Goal: Information Seeking & Learning: Learn about a topic

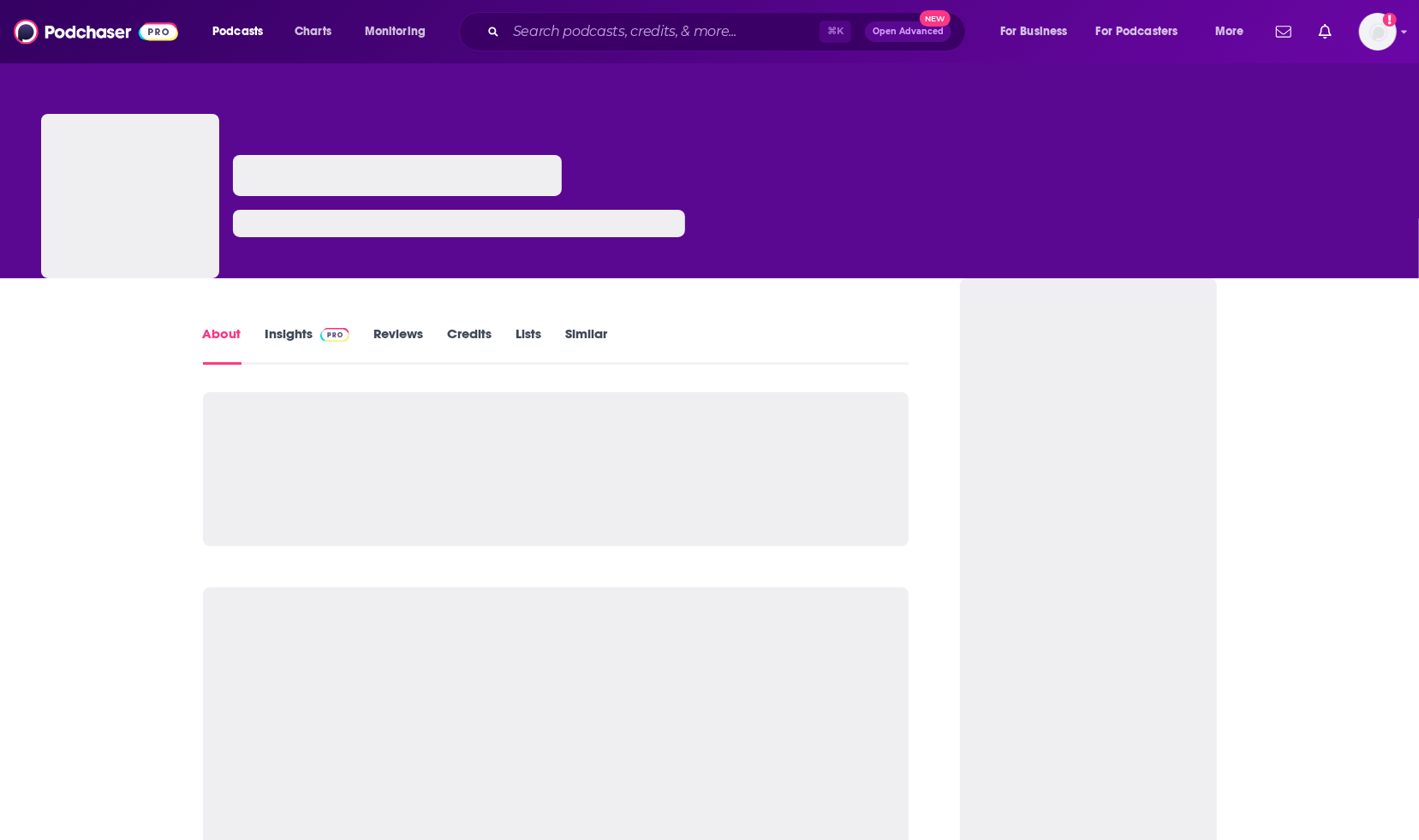
click at [287, 336] on link "Insights" at bounding box center [307, 344] width 85 height 39
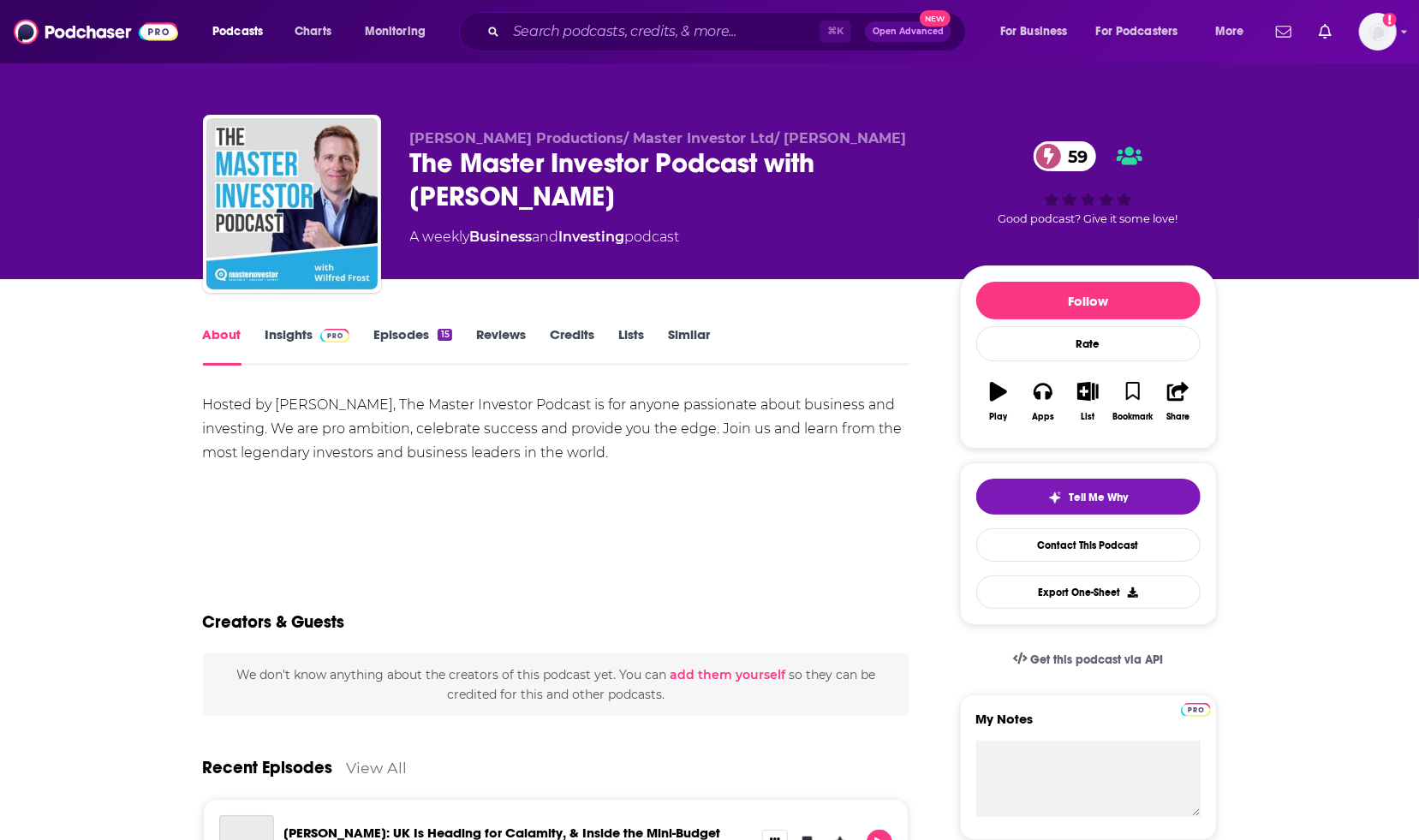
click at [291, 327] on link "Insights" at bounding box center [307, 345] width 85 height 39
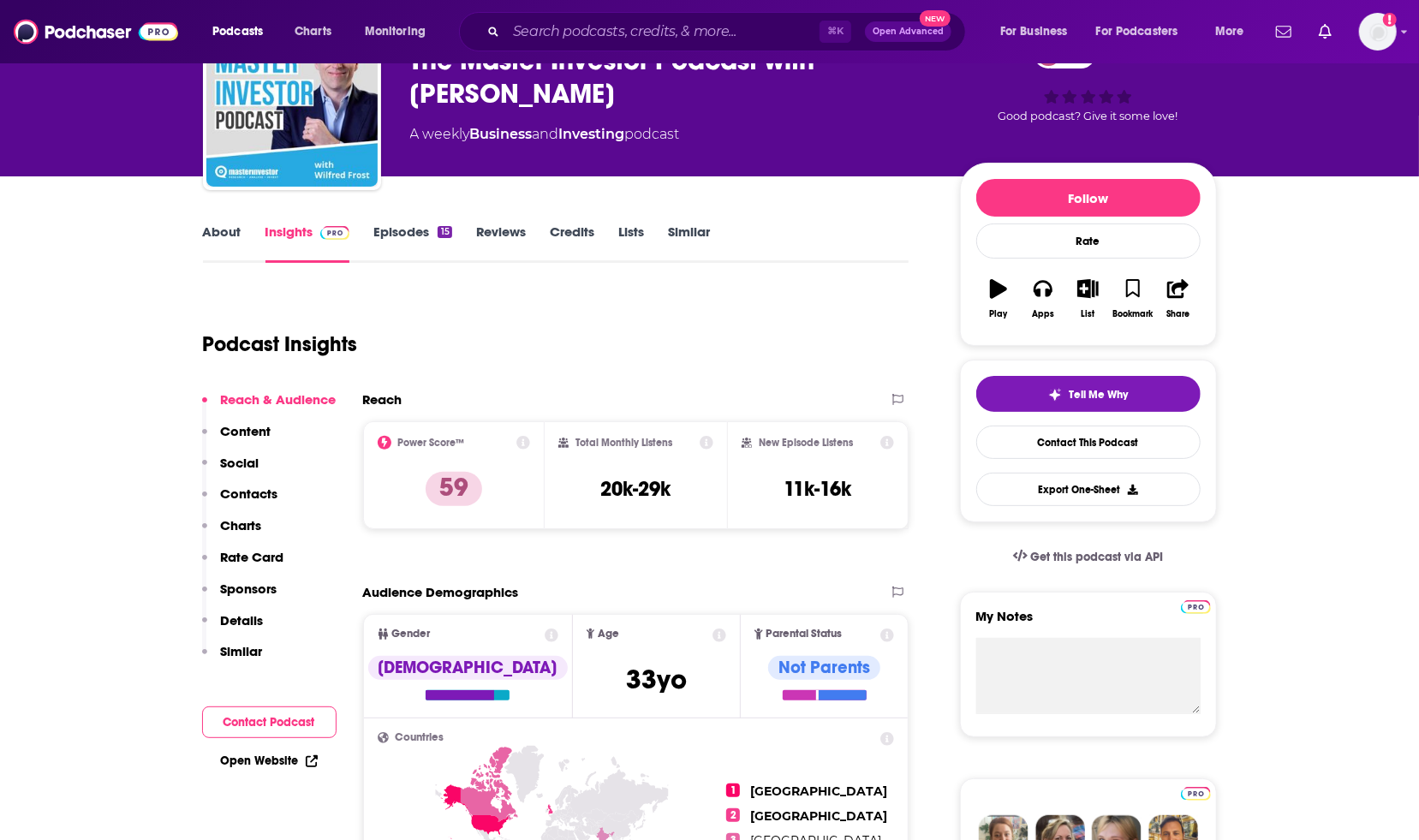
scroll to position [131, 0]
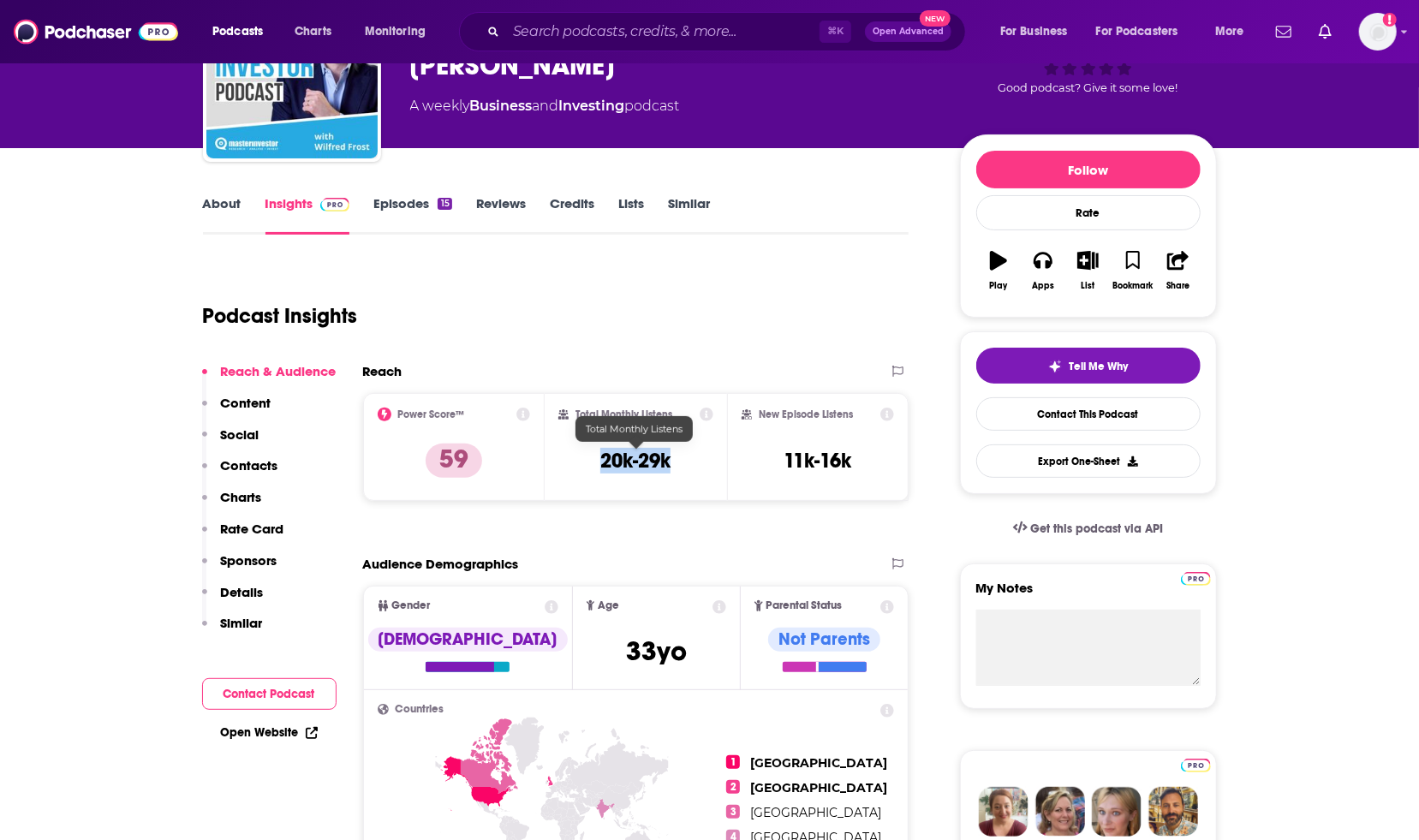
drag, startPoint x: 692, startPoint y: 459, endPoint x: 590, endPoint y: 458, distance: 102.0
click at [590, 458] on div "Total Monthly Listens 20k-29k" at bounding box center [636, 447] width 155 height 79
copy h3 "20k-29k"
click at [402, 207] on link "Episodes 15" at bounding box center [412, 214] width 78 height 39
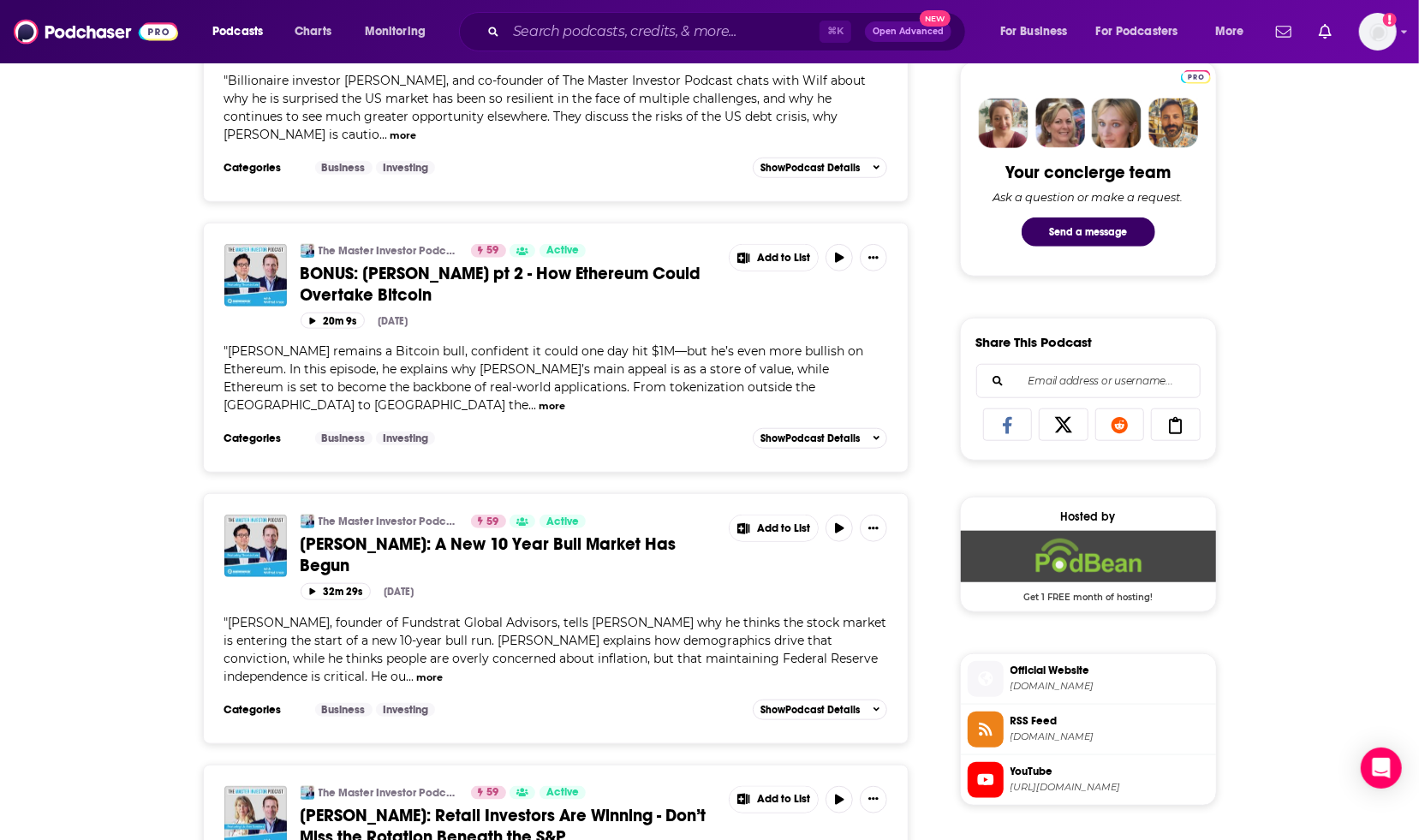
scroll to position [854, 0]
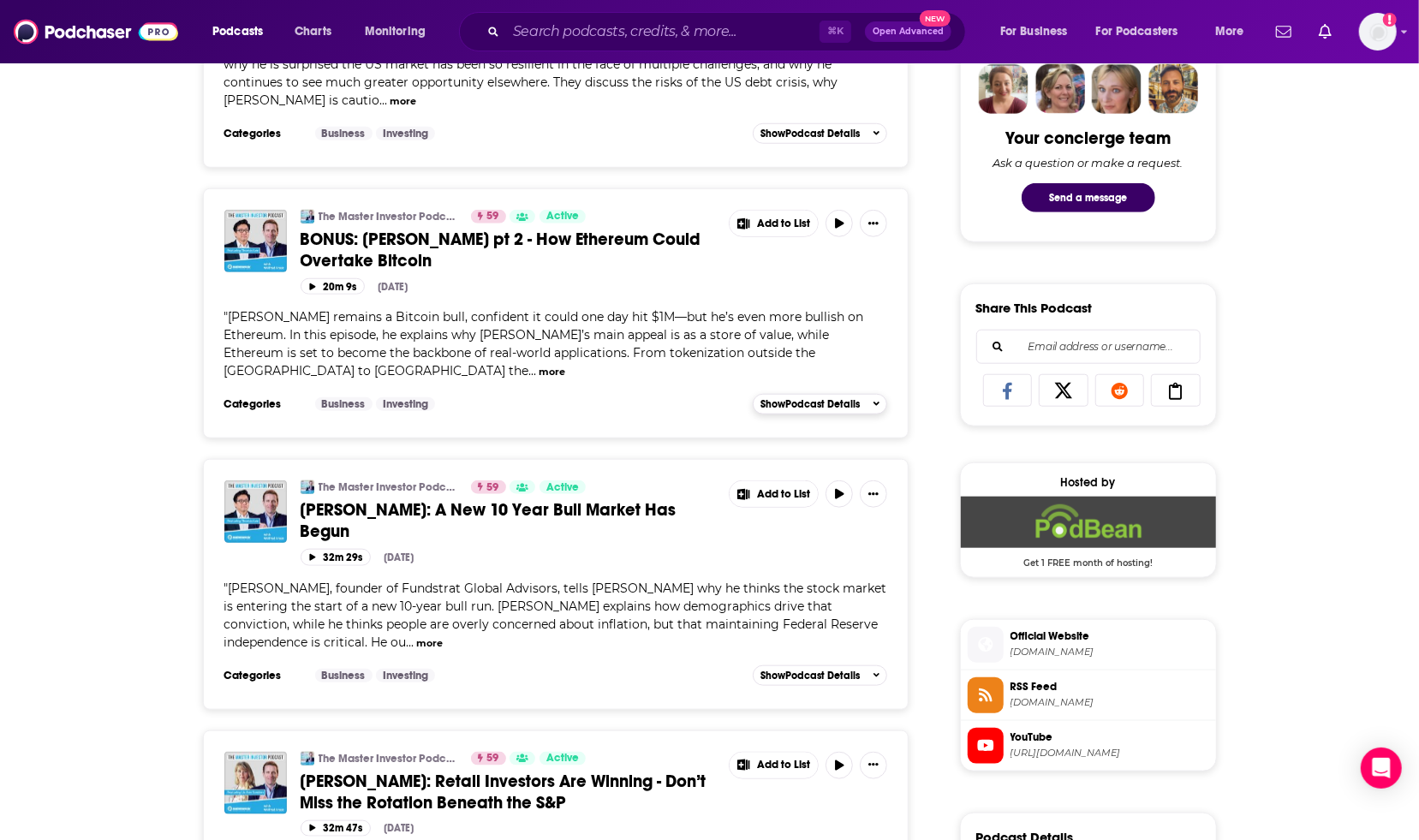
click at [878, 399] on icon "button" at bounding box center [877, 404] width 7 height 10
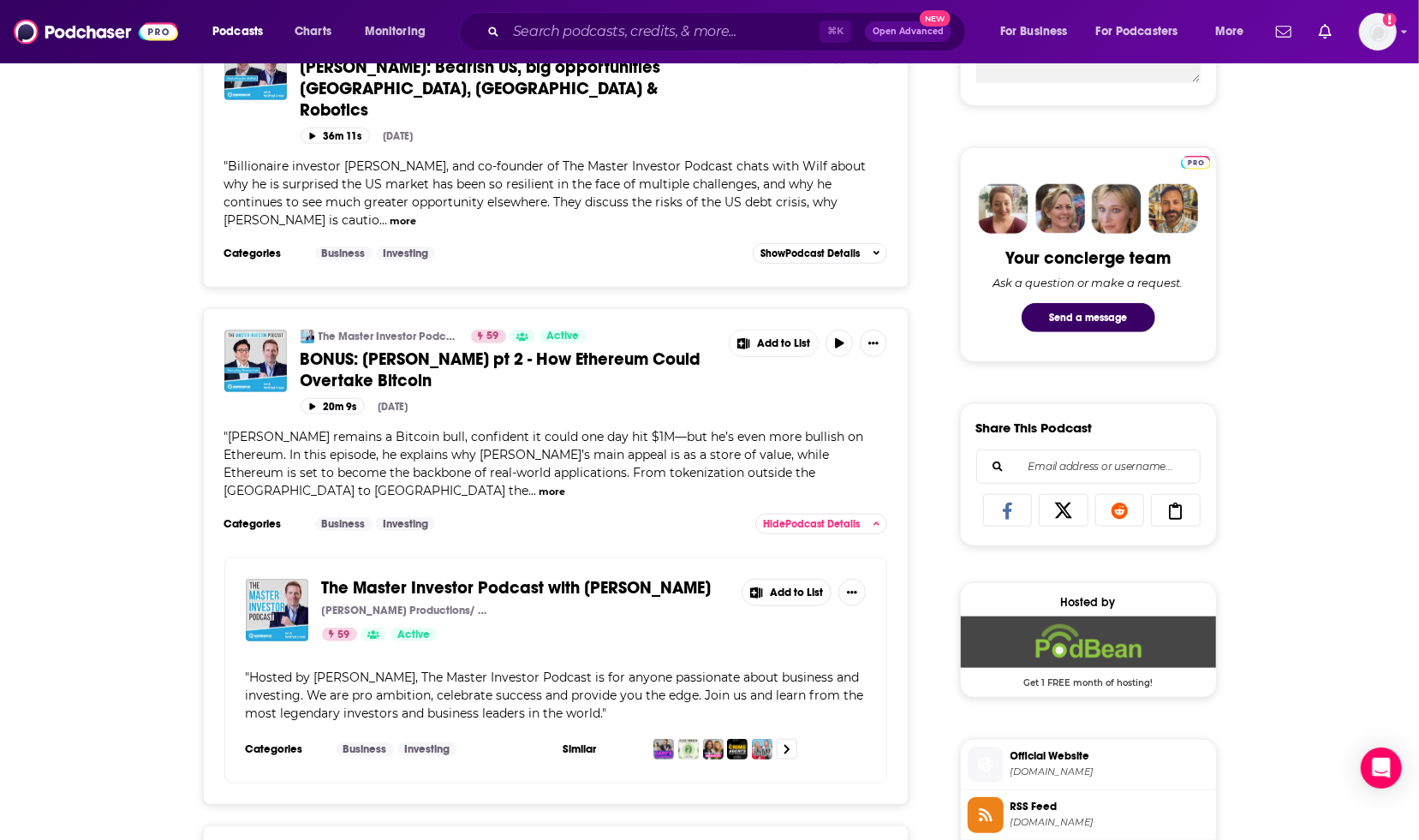
scroll to position [0, 0]
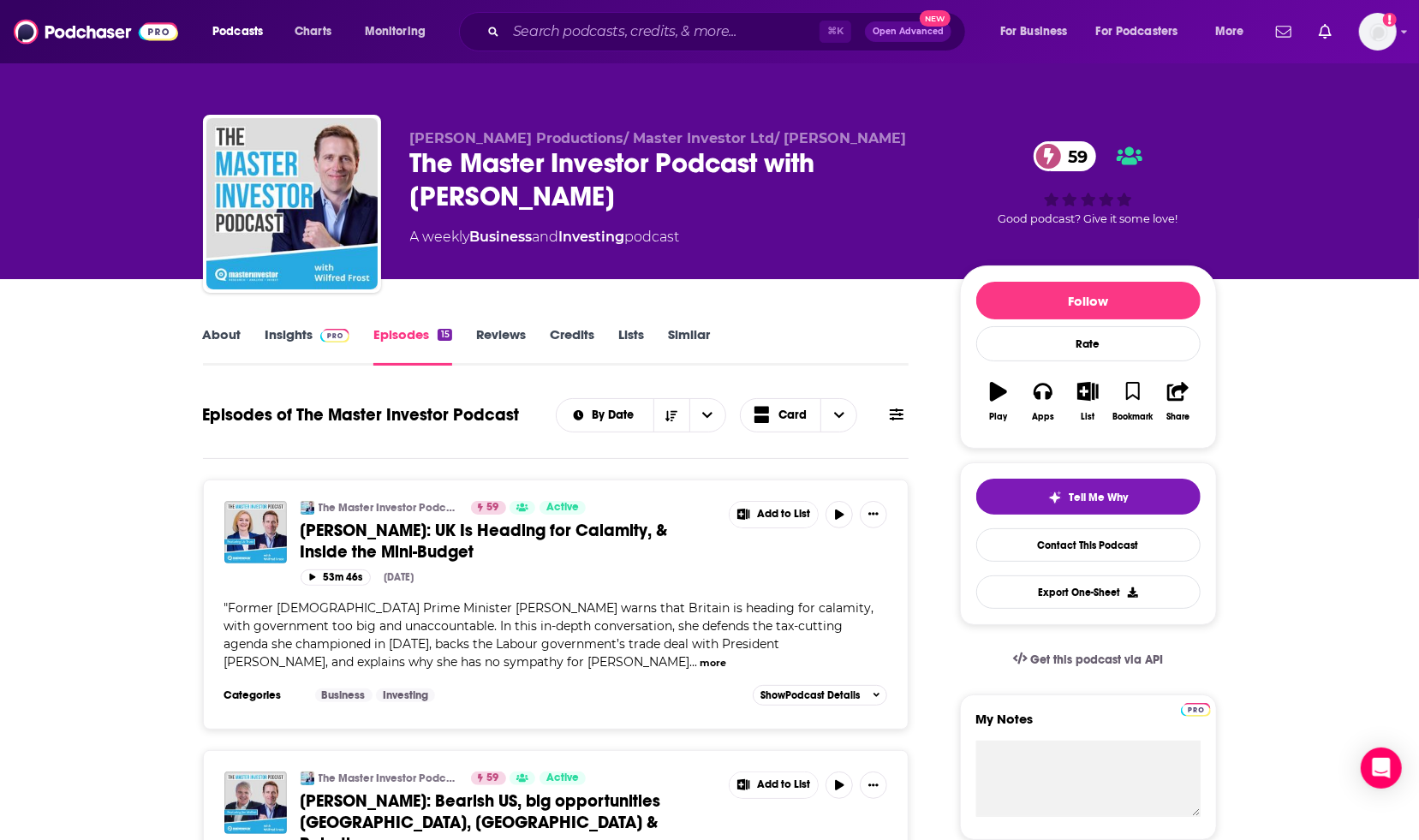
click at [328, 343] on link "Insights" at bounding box center [307, 345] width 85 height 39
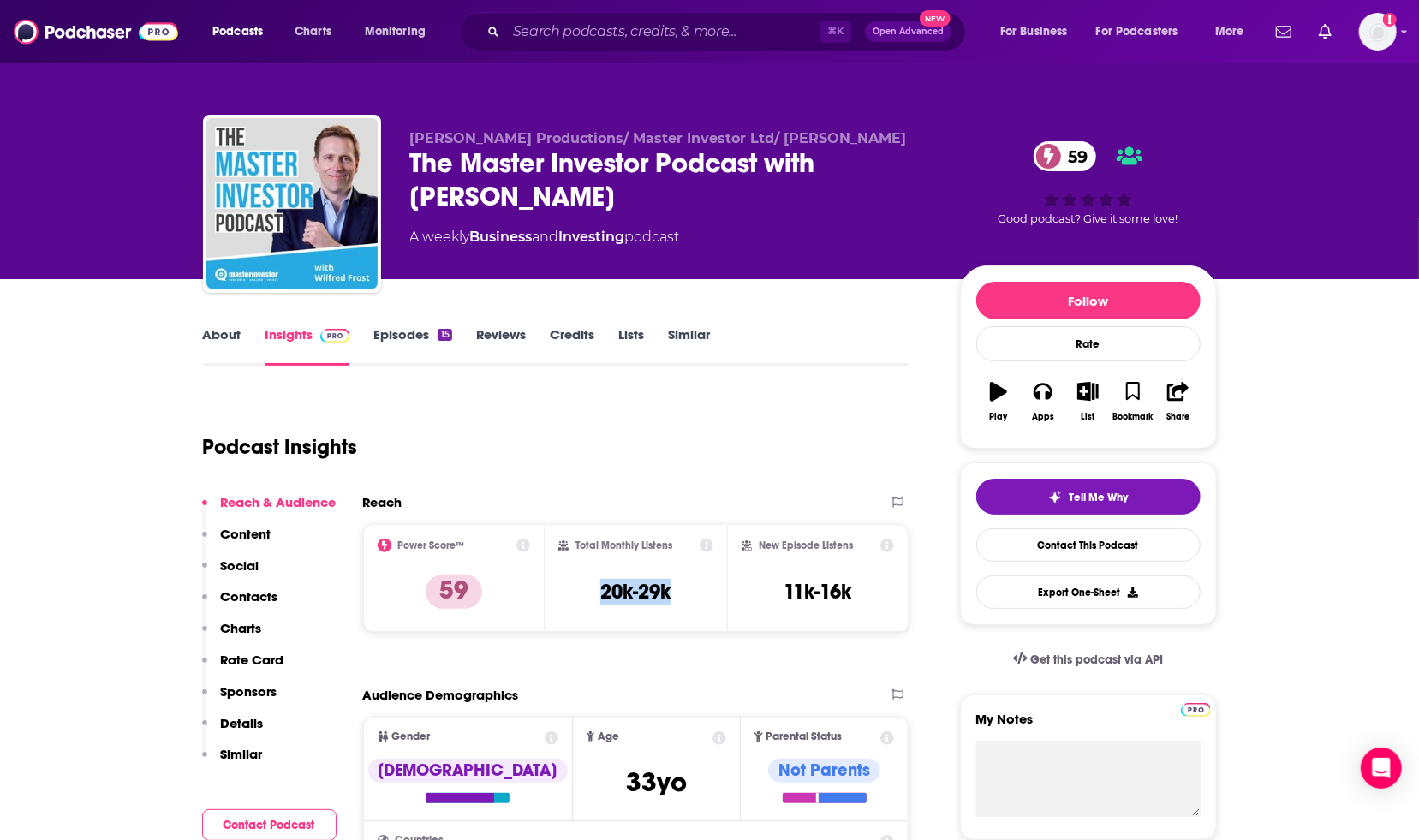
drag, startPoint x: 688, startPoint y: 602, endPoint x: 596, endPoint y: 590, distance: 92.8
click at [596, 590] on div "Total Monthly Listens 20k-29k" at bounding box center [636, 578] width 155 height 79
copy h3 "20k-29k"
click at [384, 353] on link "Episodes 15" at bounding box center [412, 345] width 78 height 39
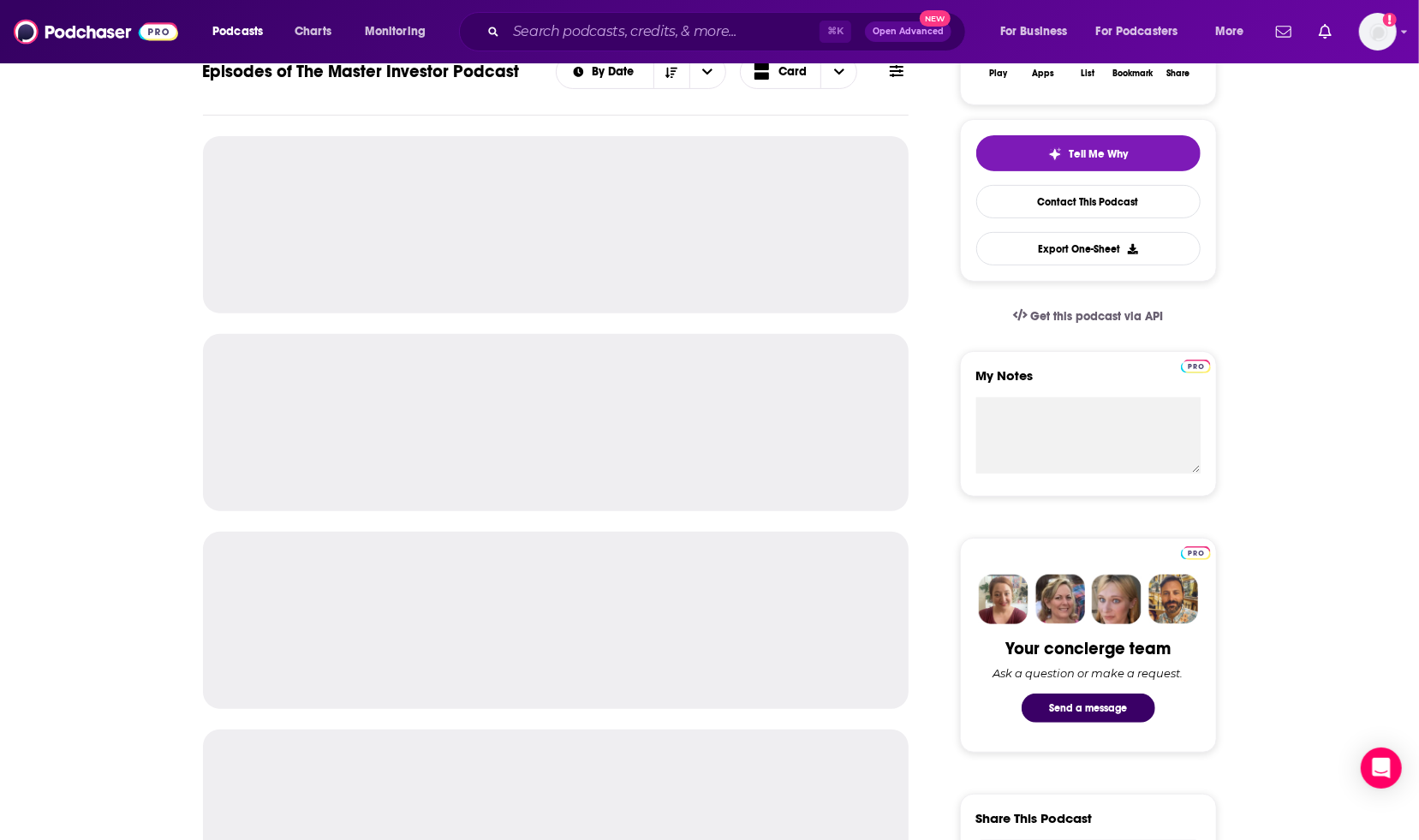
scroll to position [430, 0]
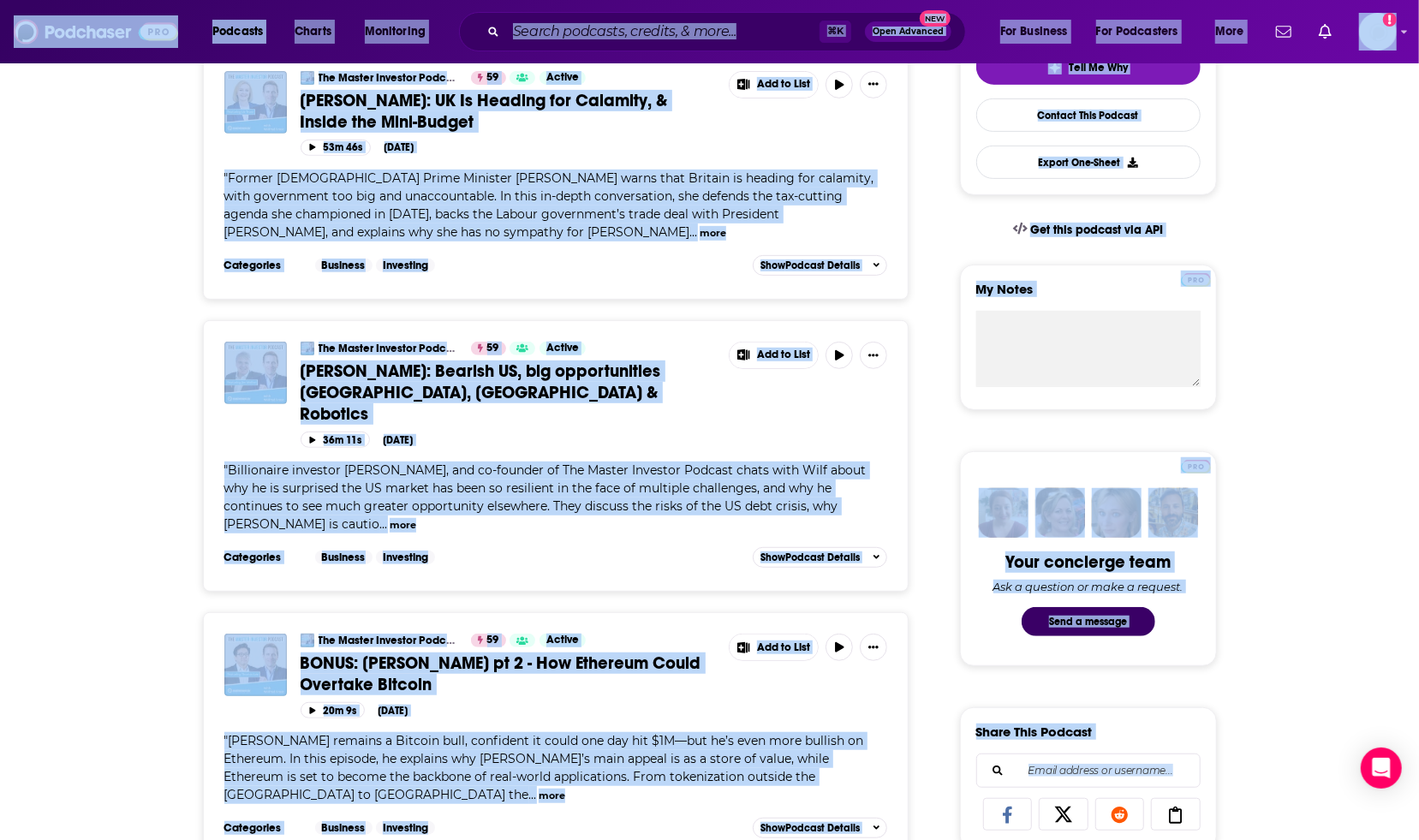
copy body "Podcasts Charts Monitoring ⌘ K Open Advanced New For Business For Podcasters Mo…"
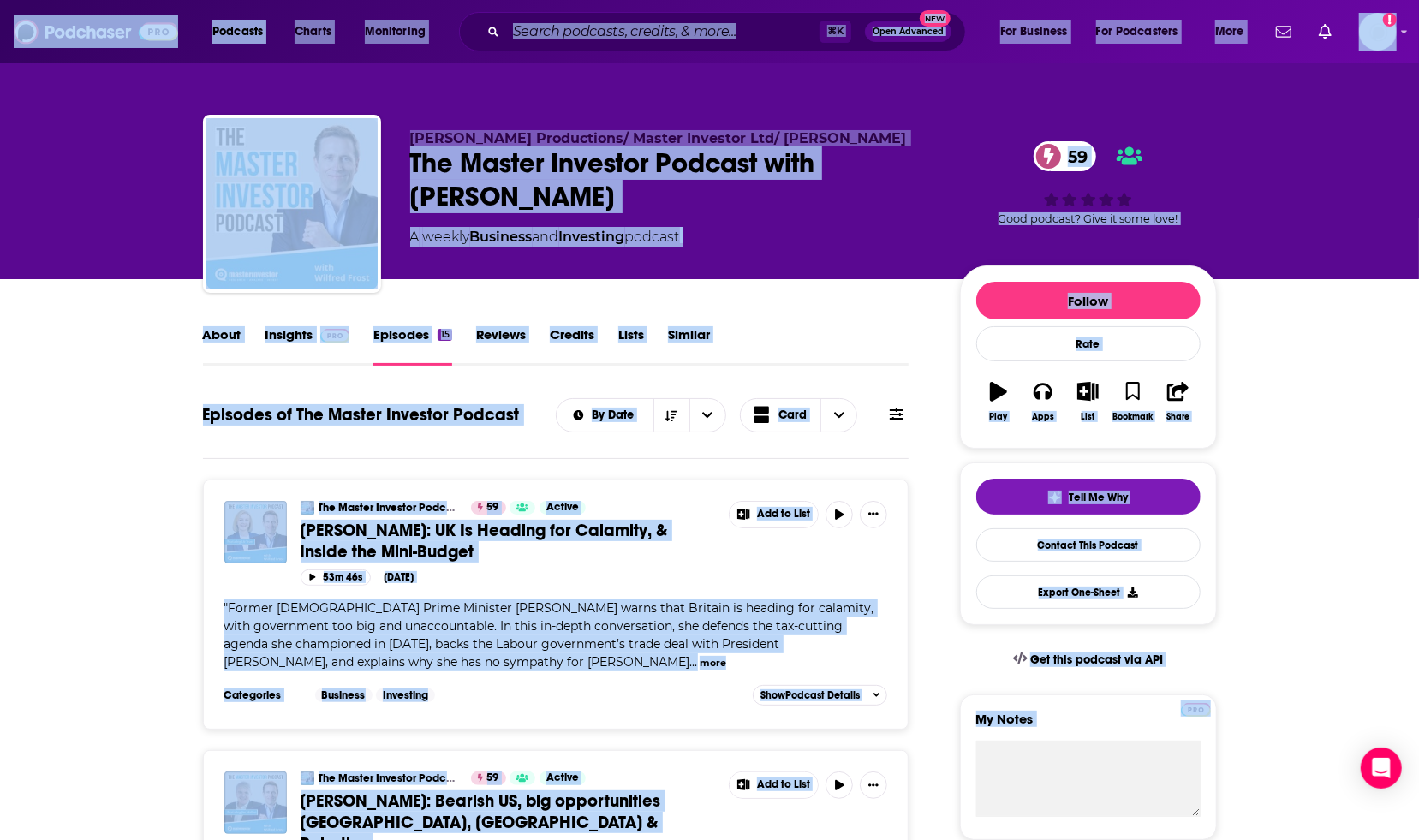
click at [489, 165] on div "The Master Investor Podcast with Wilfred Frost 59" at bounding box center [672, 180] width 523 height 67
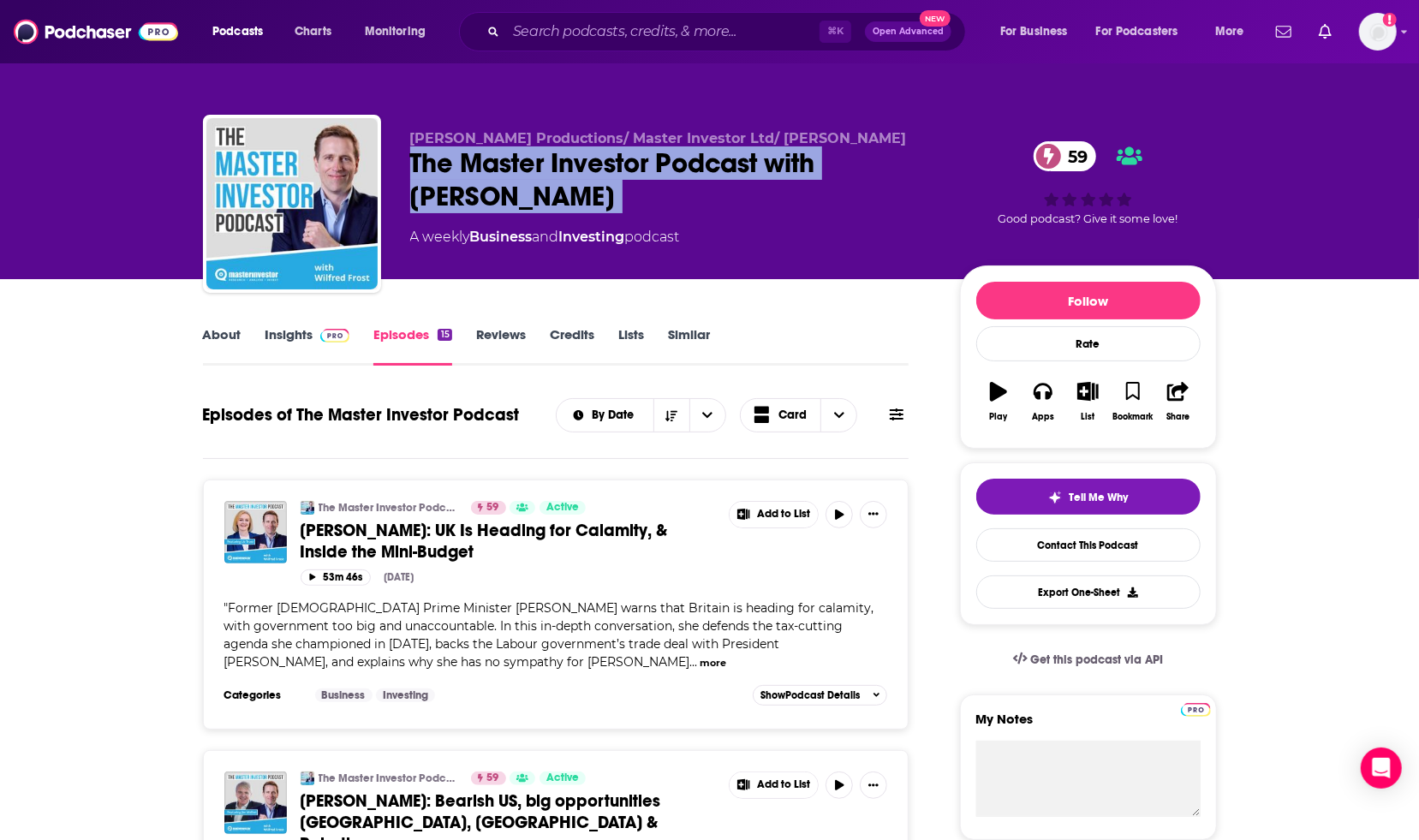
click at [489, 165] on div "The Master Investor Podcast with Wilfred Frost 59" at bounding box center [672, 180] width 523 height 67
copy div "The Master Investor Podcast with Wilfred Frost 59"
click at [296, 336] on link "Insights" at bounding box center [307, 345] width 85 height 39
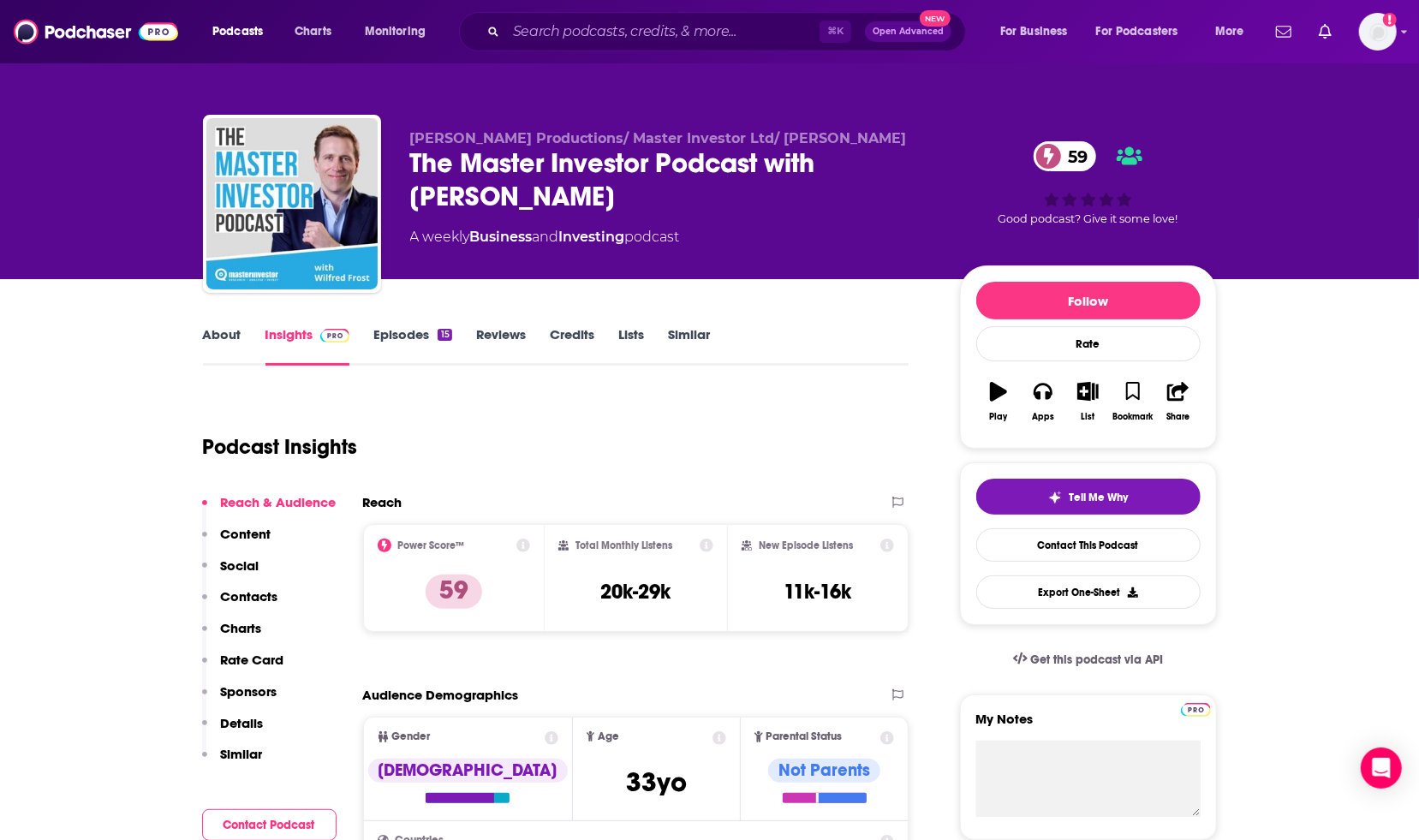
scroll to position [224, 0]
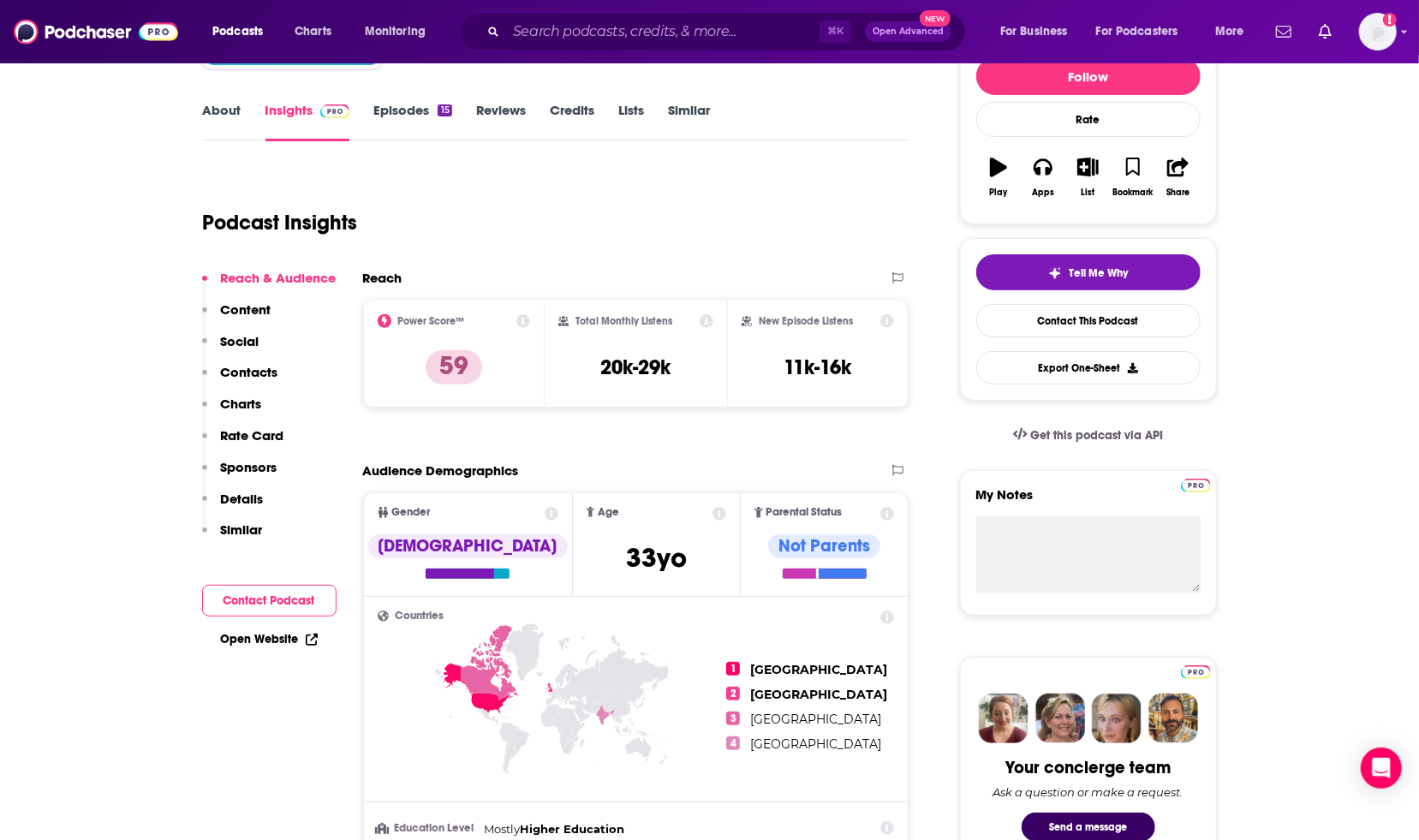
click at [396, 120] on link "Episodes 15" at bounding box center [412, 121] width 78 height 39
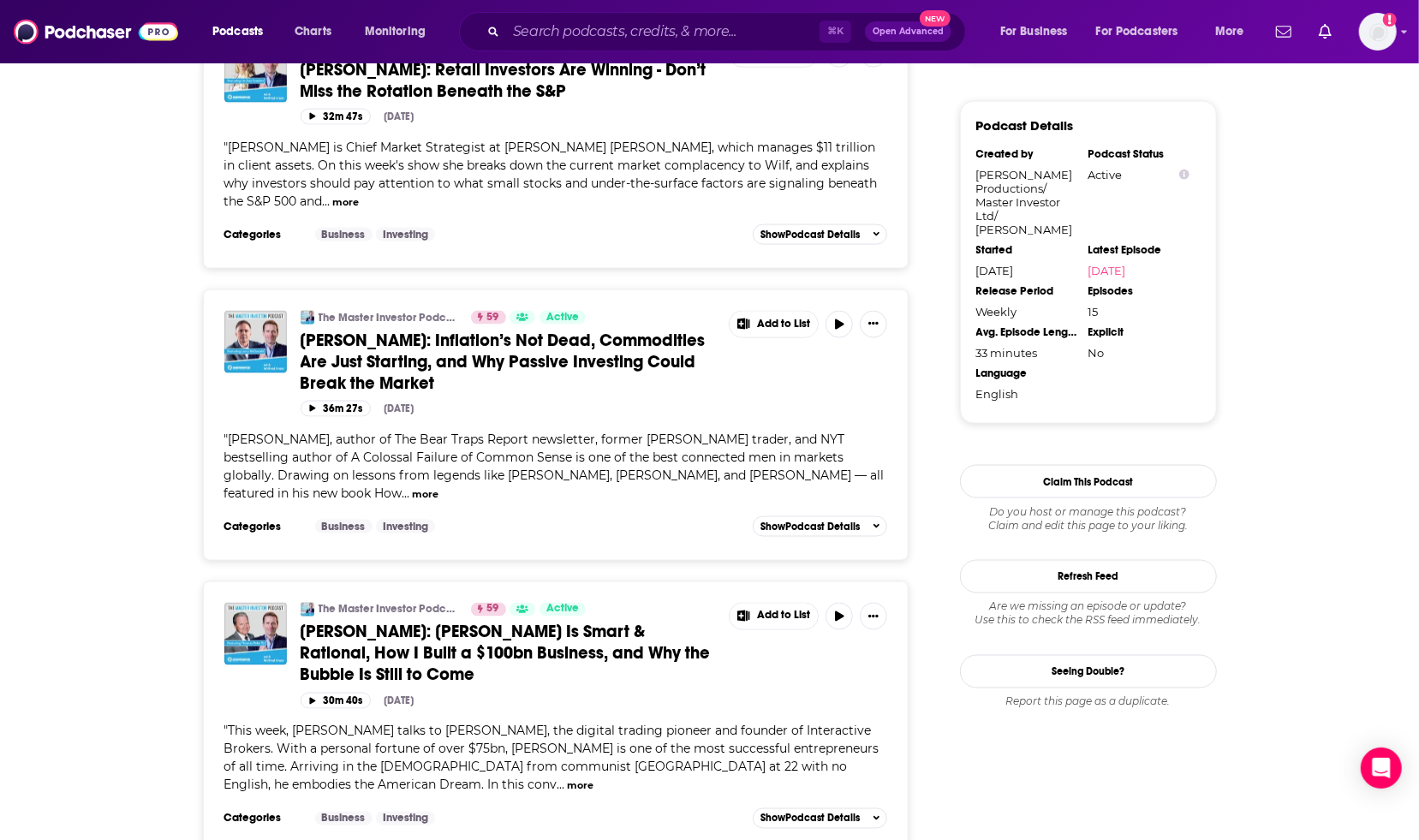
scroll to position [1842, 0]
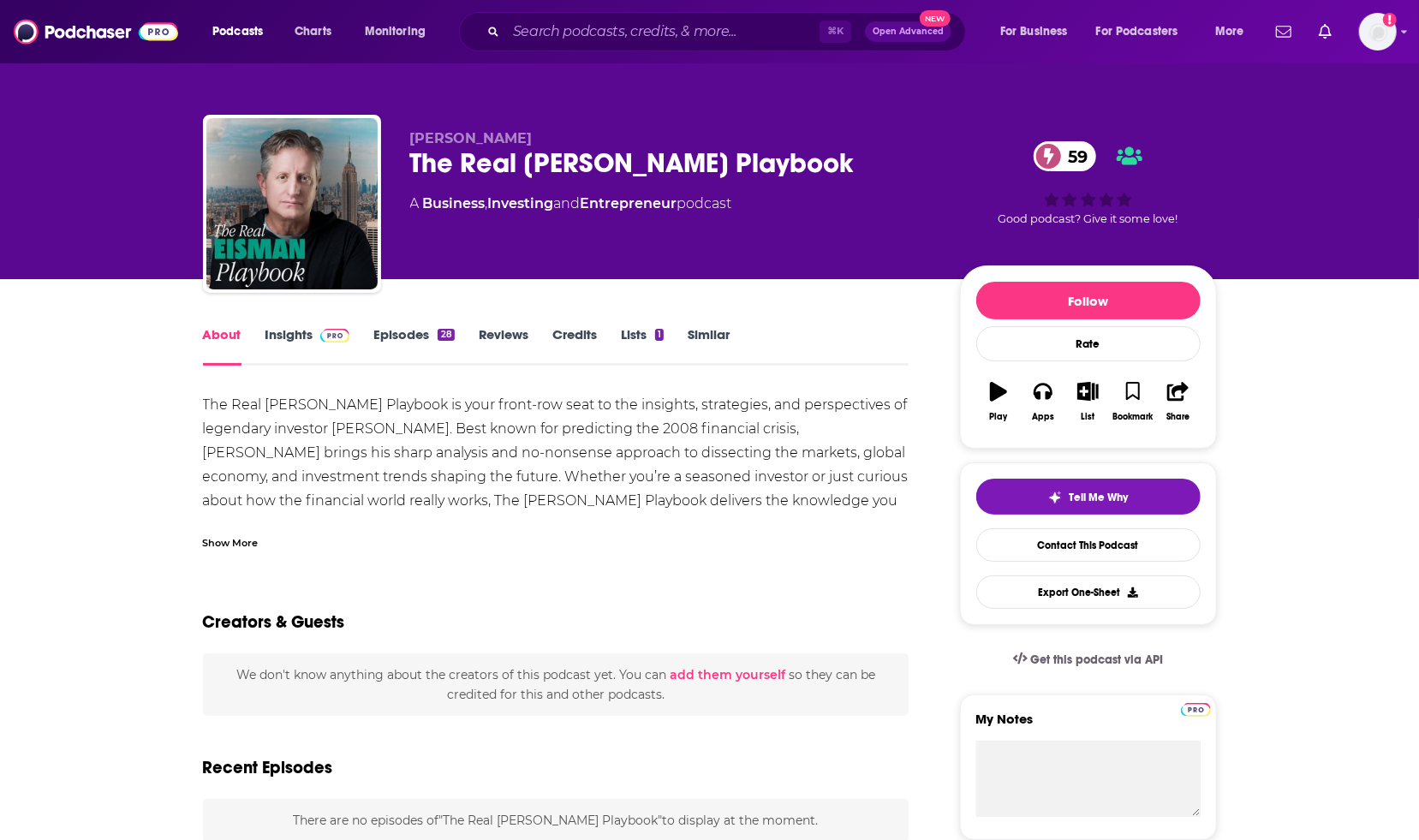
click at [302, 345] on link "Insights" at bounding box center [307, 345] width 85 height 39
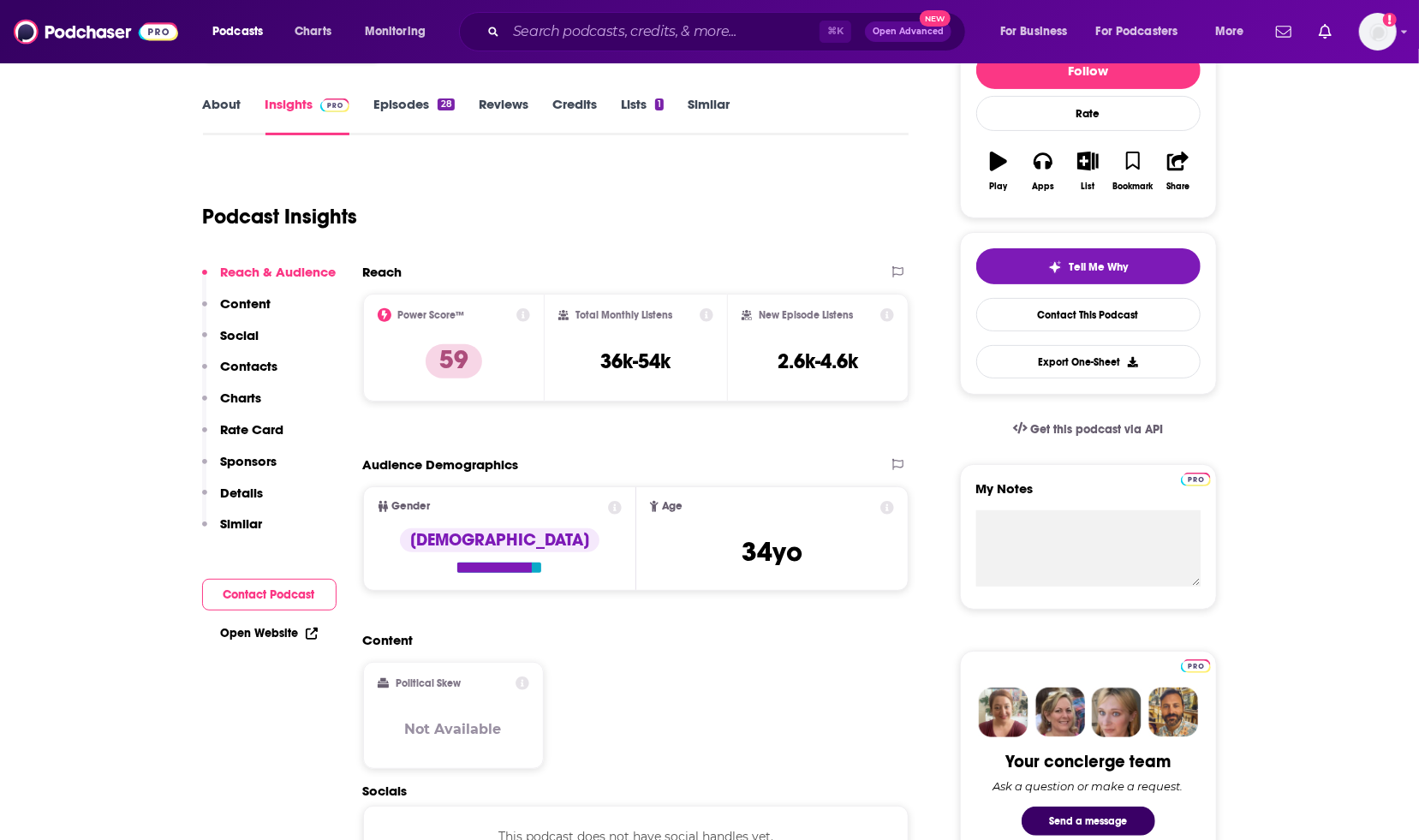
scroll to position [253, 0]
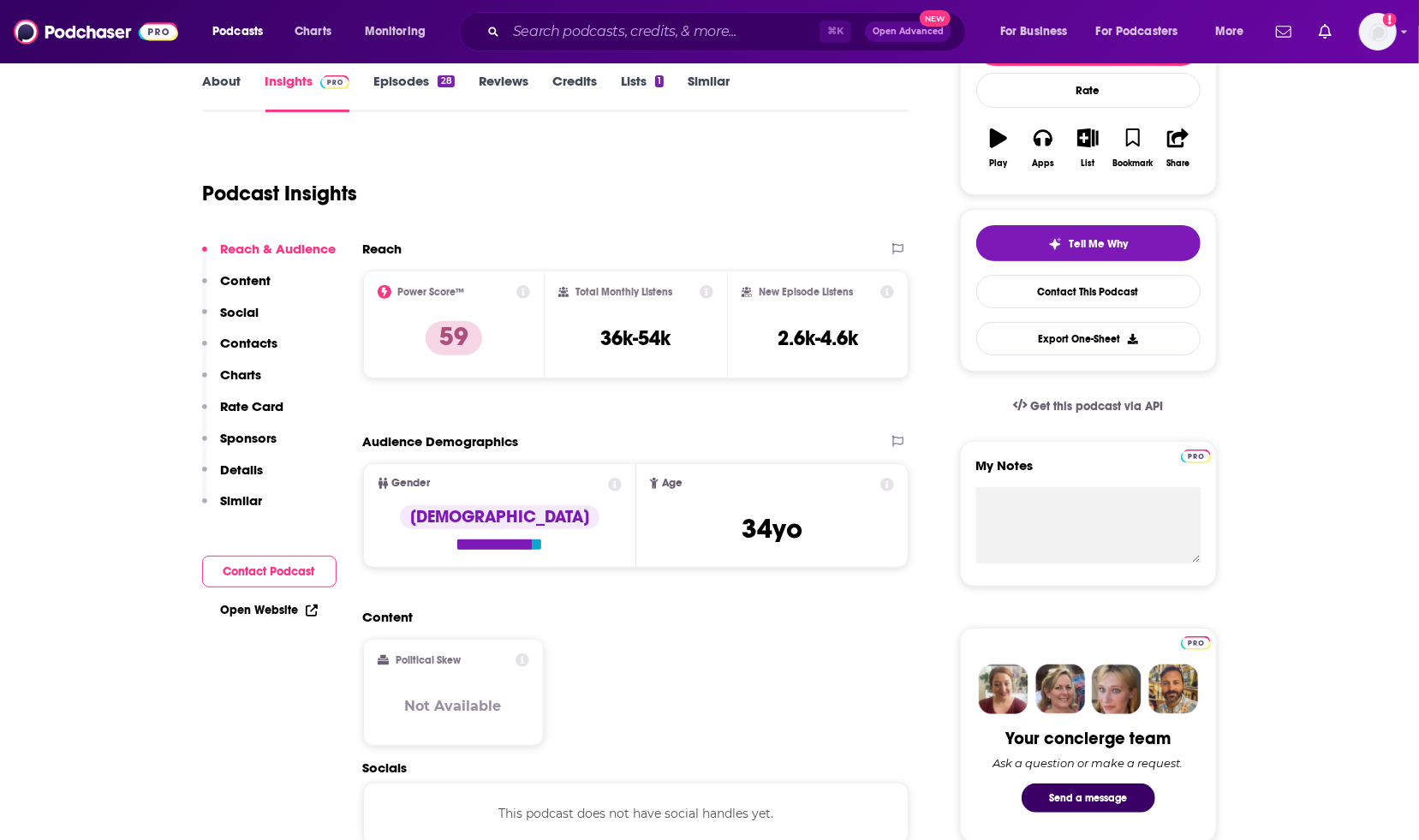
click at [398, 89] on link "Episodes 28" at bounding box center [413, 92] width 81 height 39
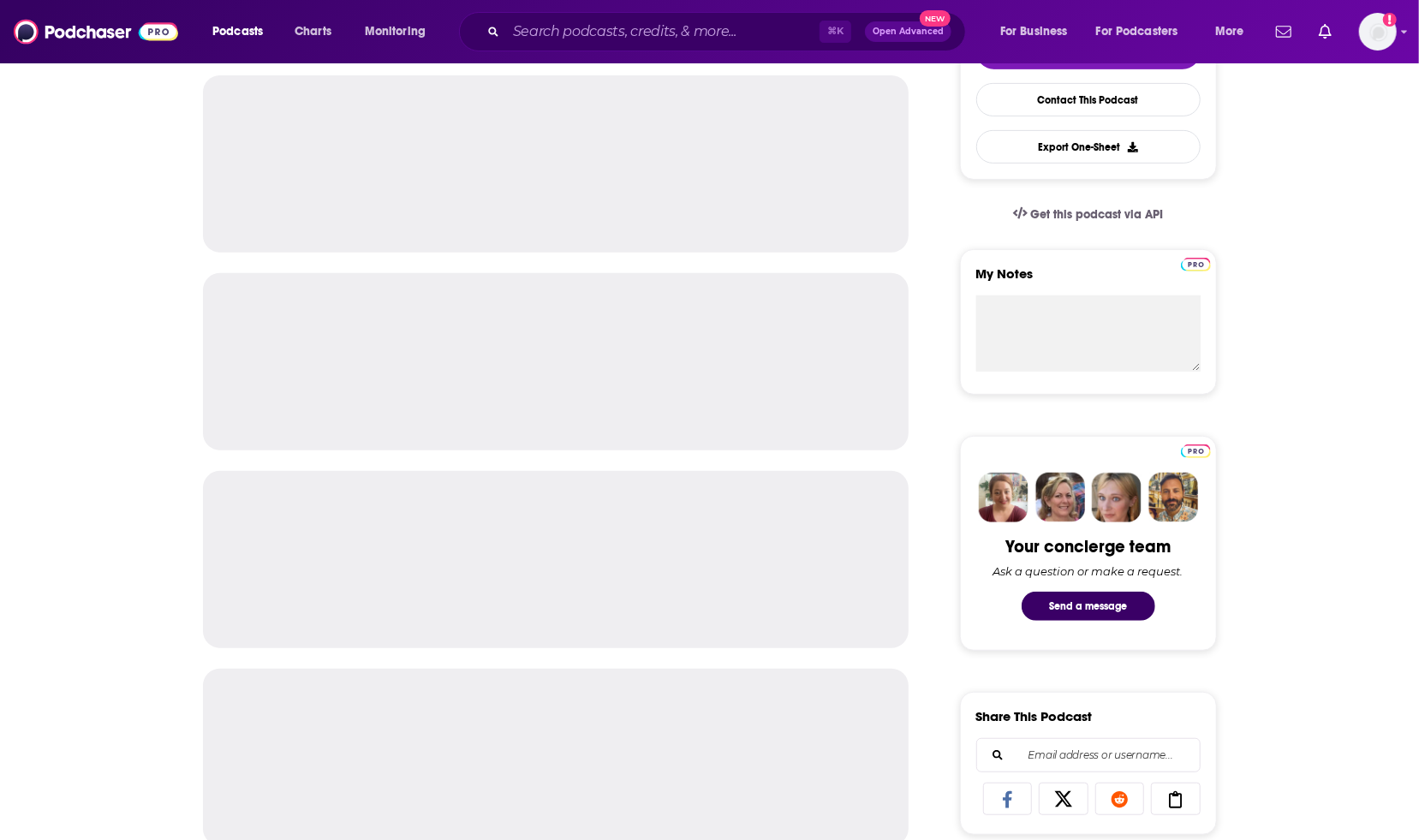
scroll to position [518, 0]
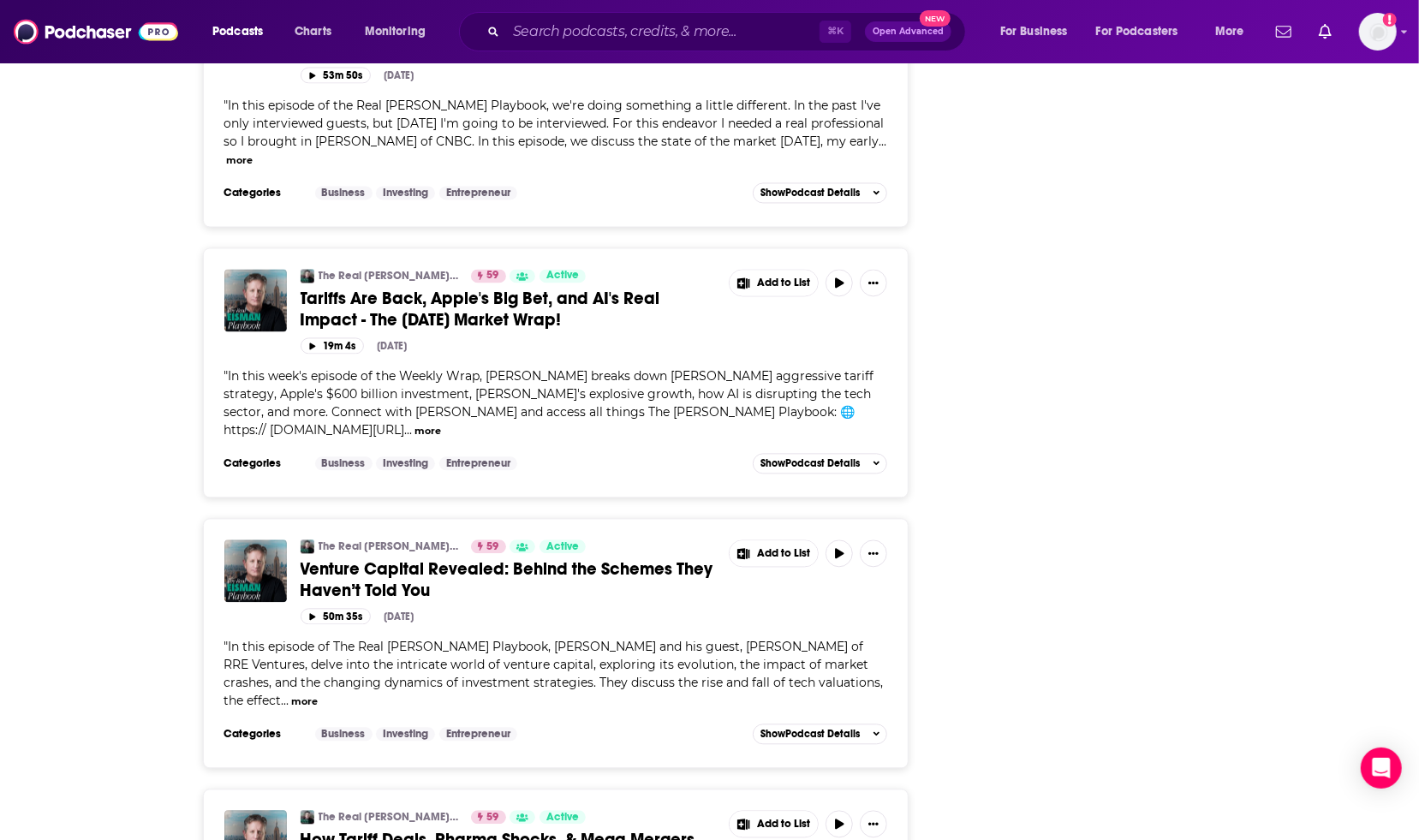
scroll to position [2220, 0]
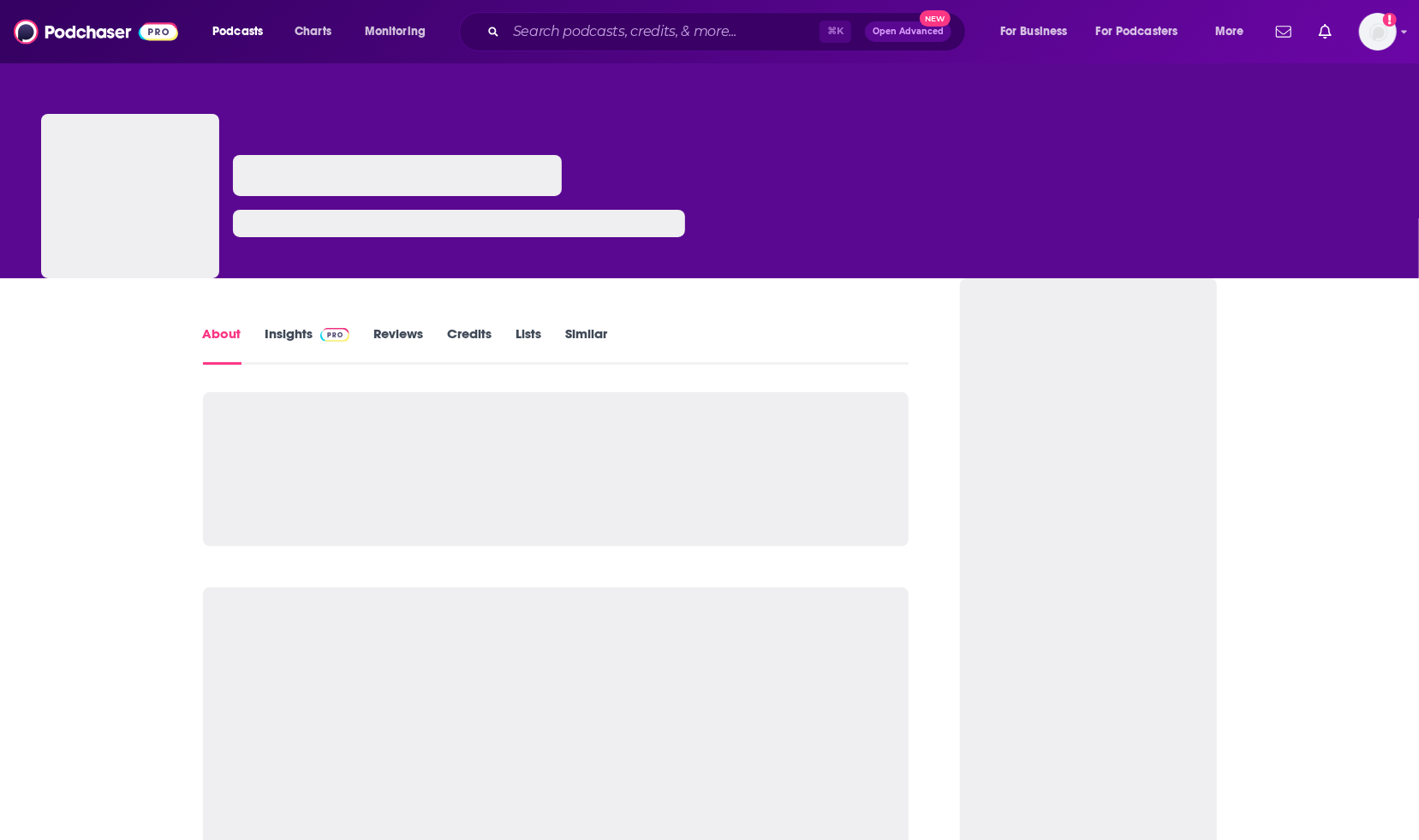
click at [282, 326] on link "Insights" at bounding box center [307, 344] width 85 height 39
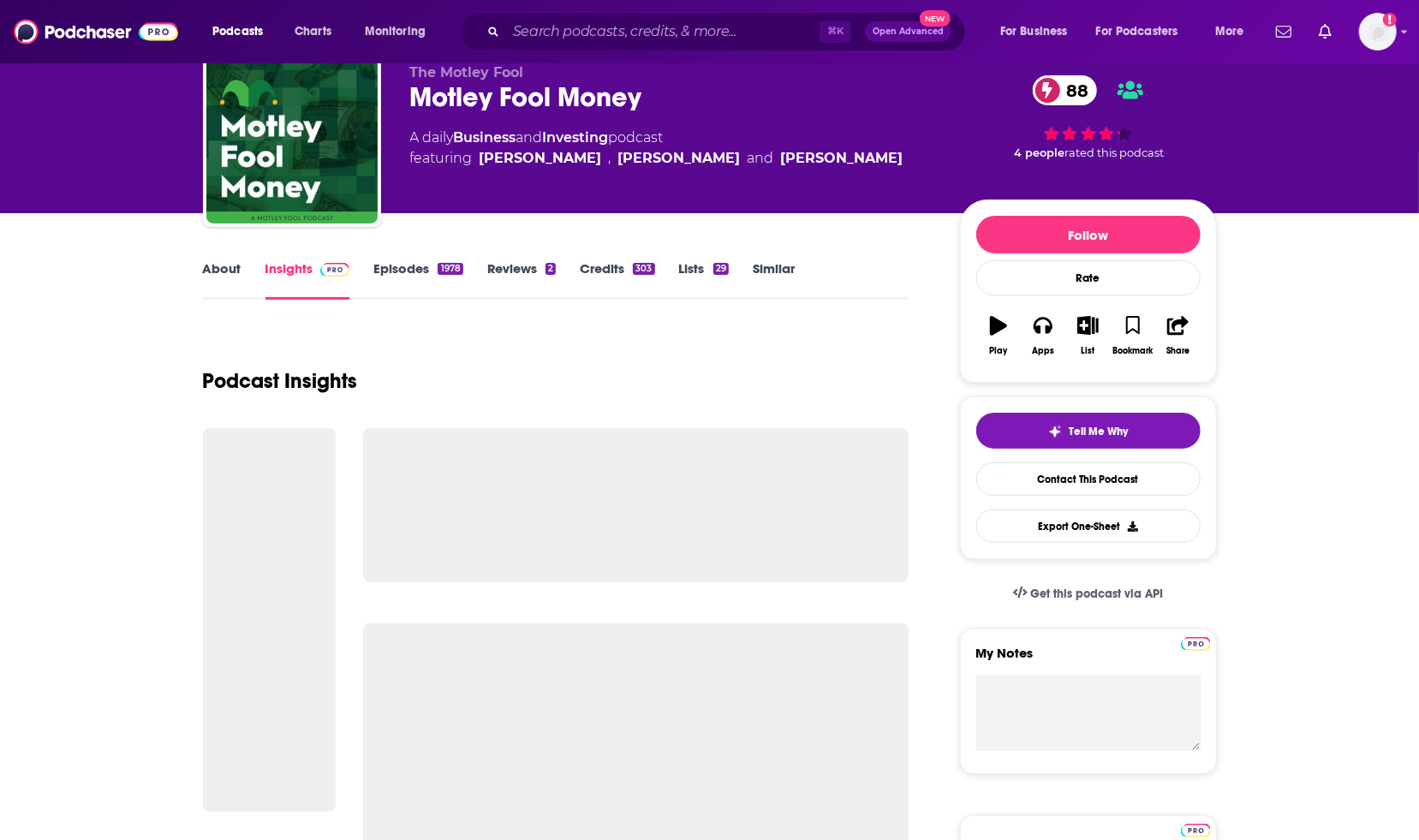
scroll to position [67, 0]
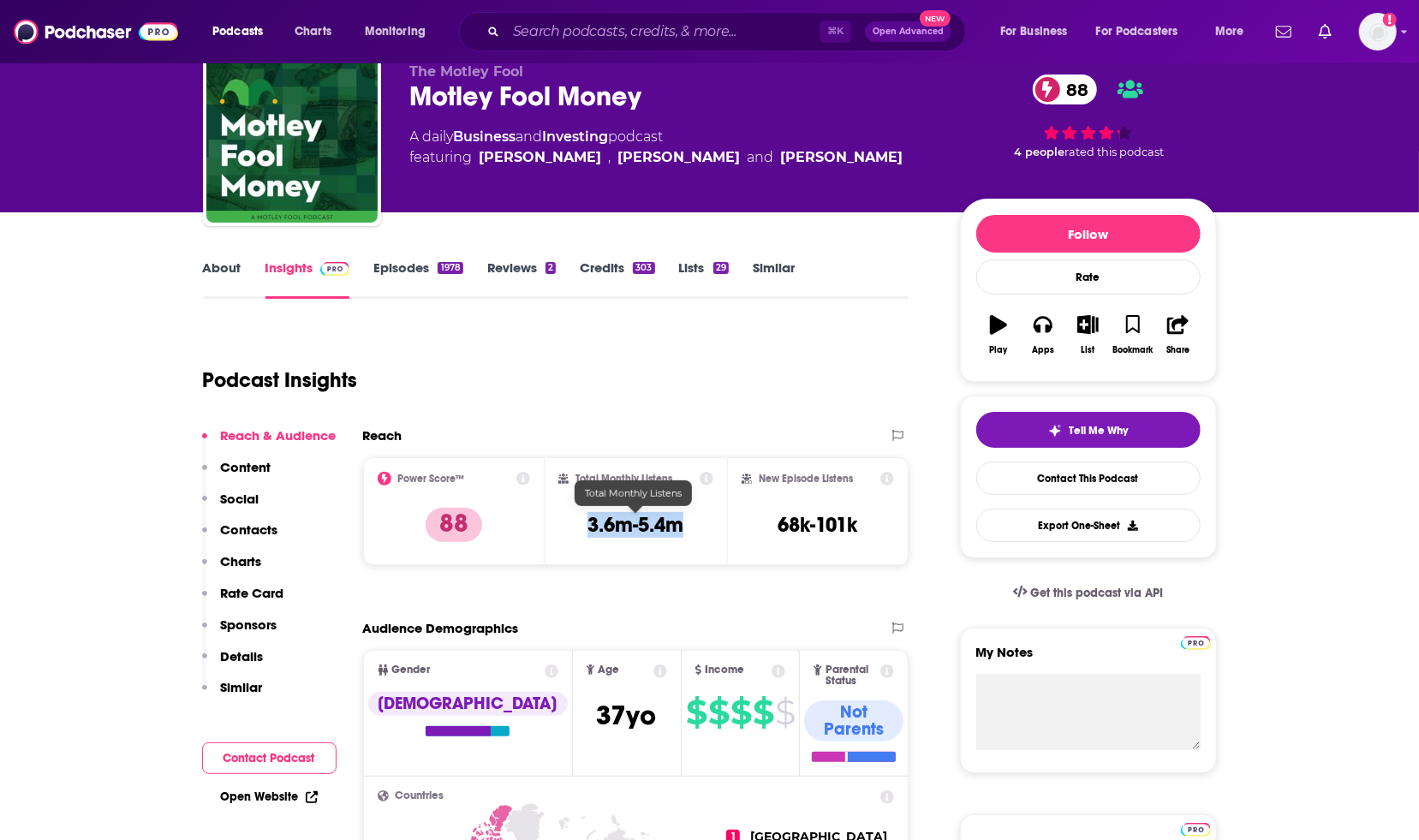
drag, startPoint x: 689, startPoint y: 524, endPoint x: 497, endPoint y: 519, distance: 192.1
click at [497, 519] on div "Power Score™ 88 Total Monthly Listens 3.6m-5.4m New Episode Listens 68k-101k" at bounding box center [637, 511] width 547 height 108
click at [612, 527] on h3 "3.6m-5.4m" at bounding box center [636, 525] width 96 height 26
drag, startPoint x: 612, startPoint y: 527, endPoint x: 667, endPoint y: 527, distance: 55.0
click at [667, 527] on h3 "3.6m-5.4m" at bounding box center [636, 525] width 96 height 26
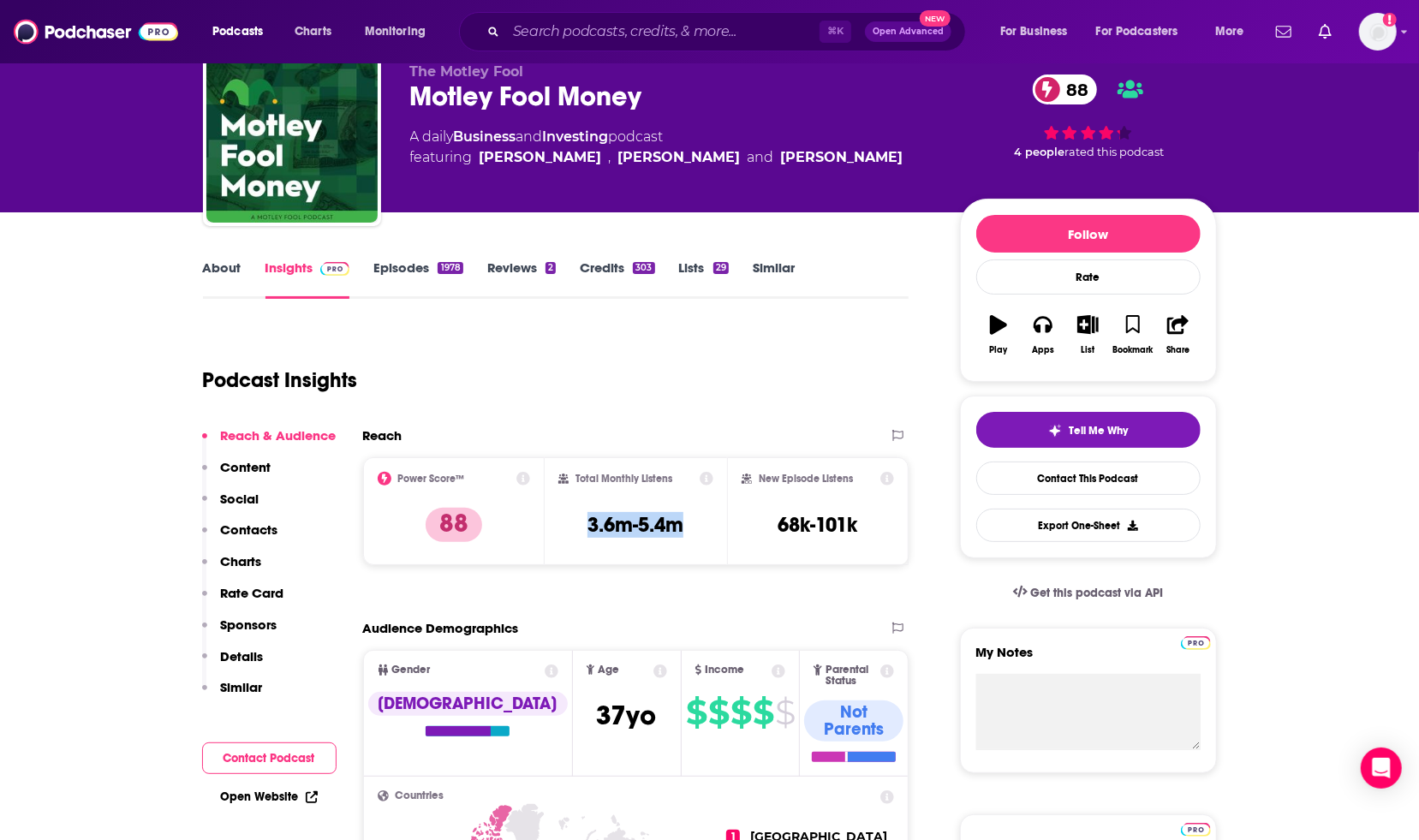
click at [425, 266] on link "Episodes 1978" at bounding box center [417, 278] width 89 height 39
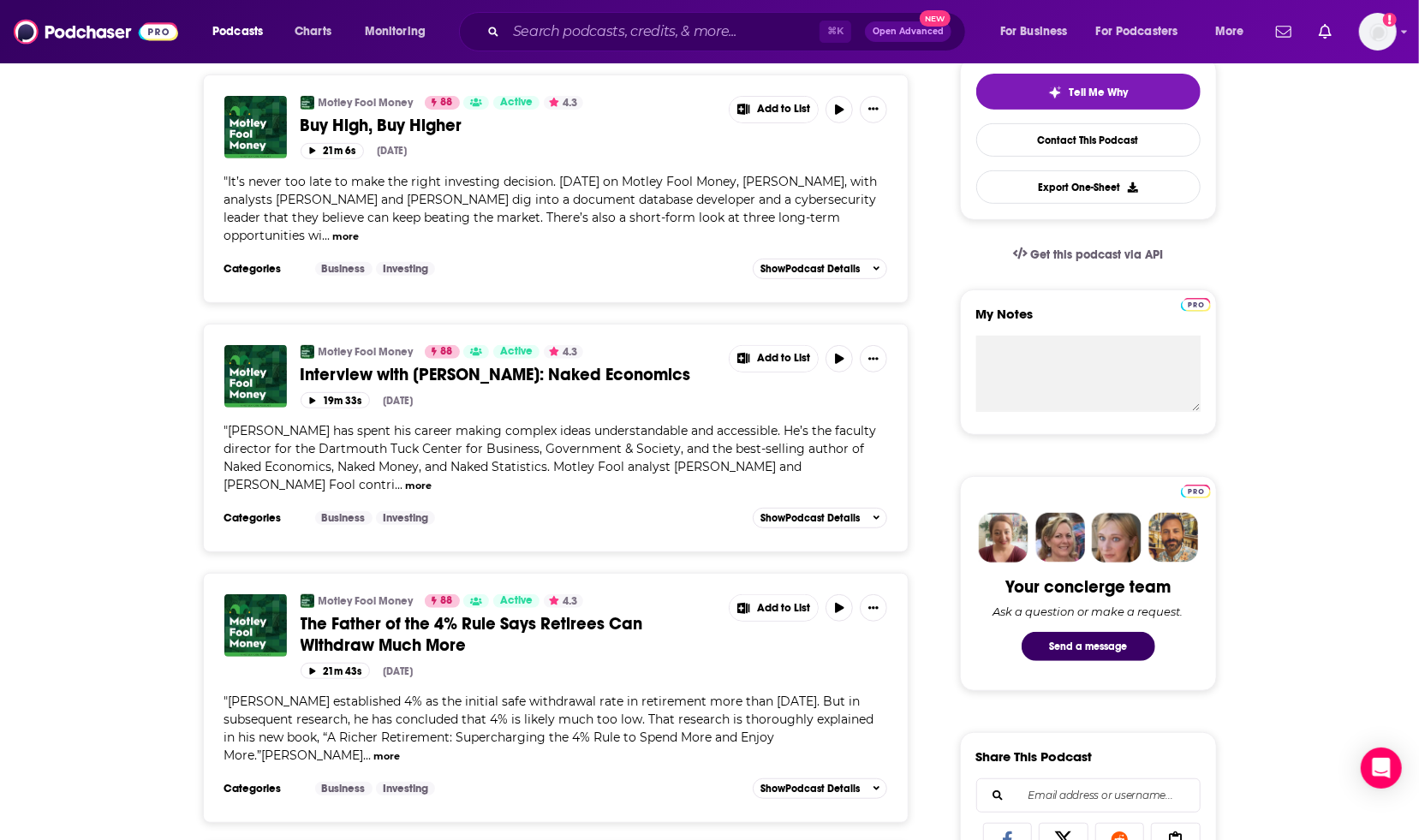
scroll to position [406, 0]
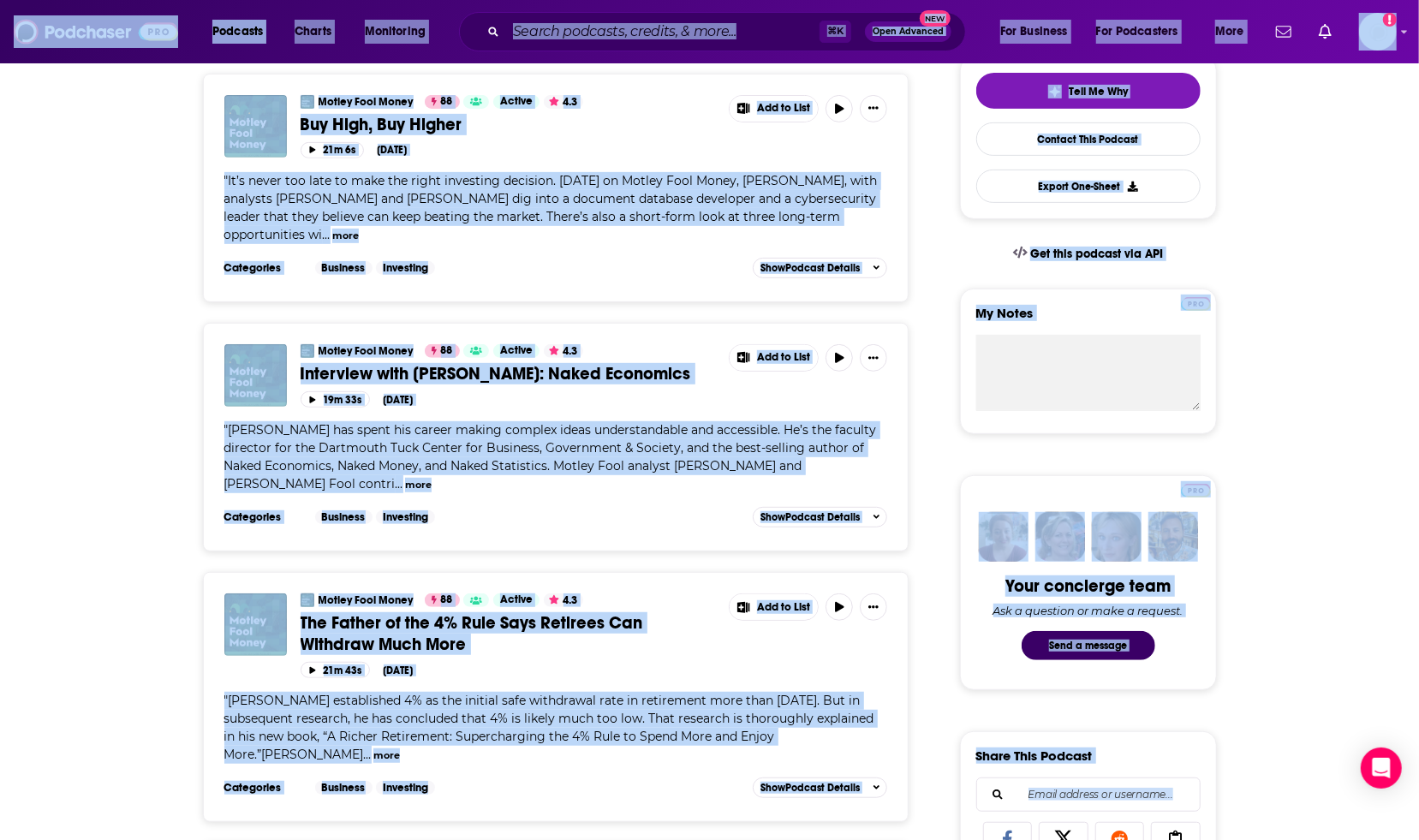
copy body "Podcasts Charts Monitoring ⌘ K Open Advanced New For Business For Podcasters Mo…"
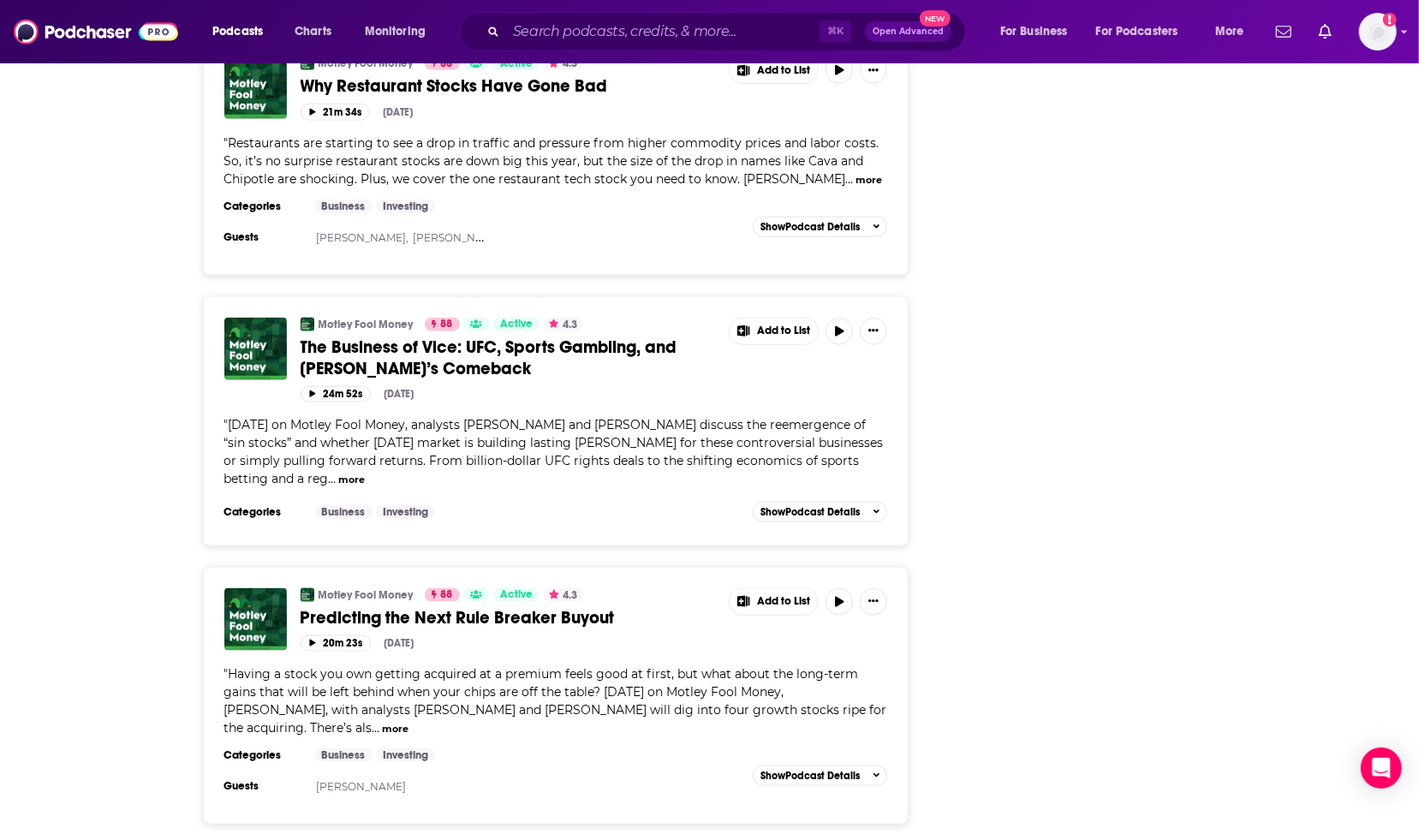
scroll to position [5301, 0]
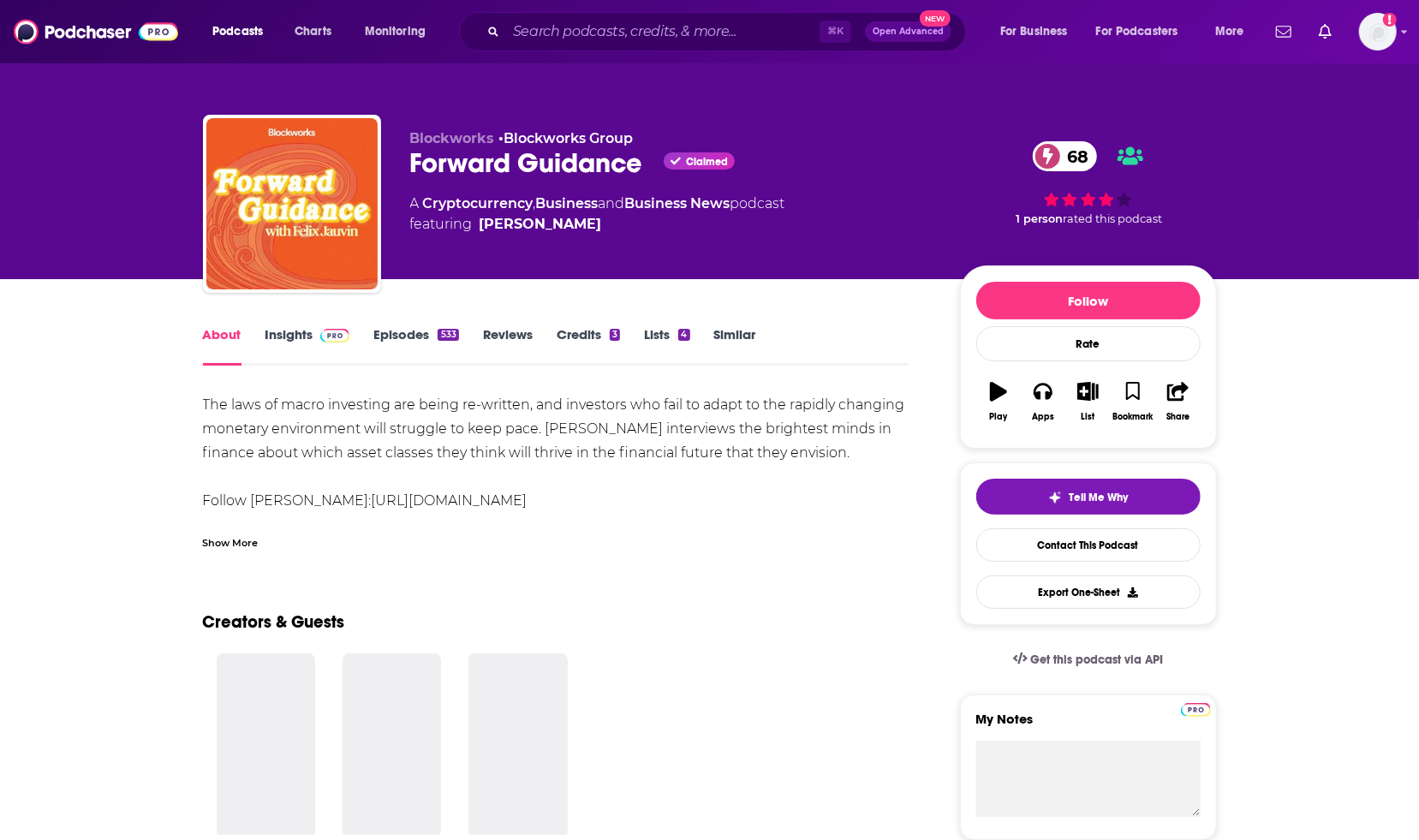
click at [299, 329] on link "Insights" at bounding box center [307, 345] width 85 height 39
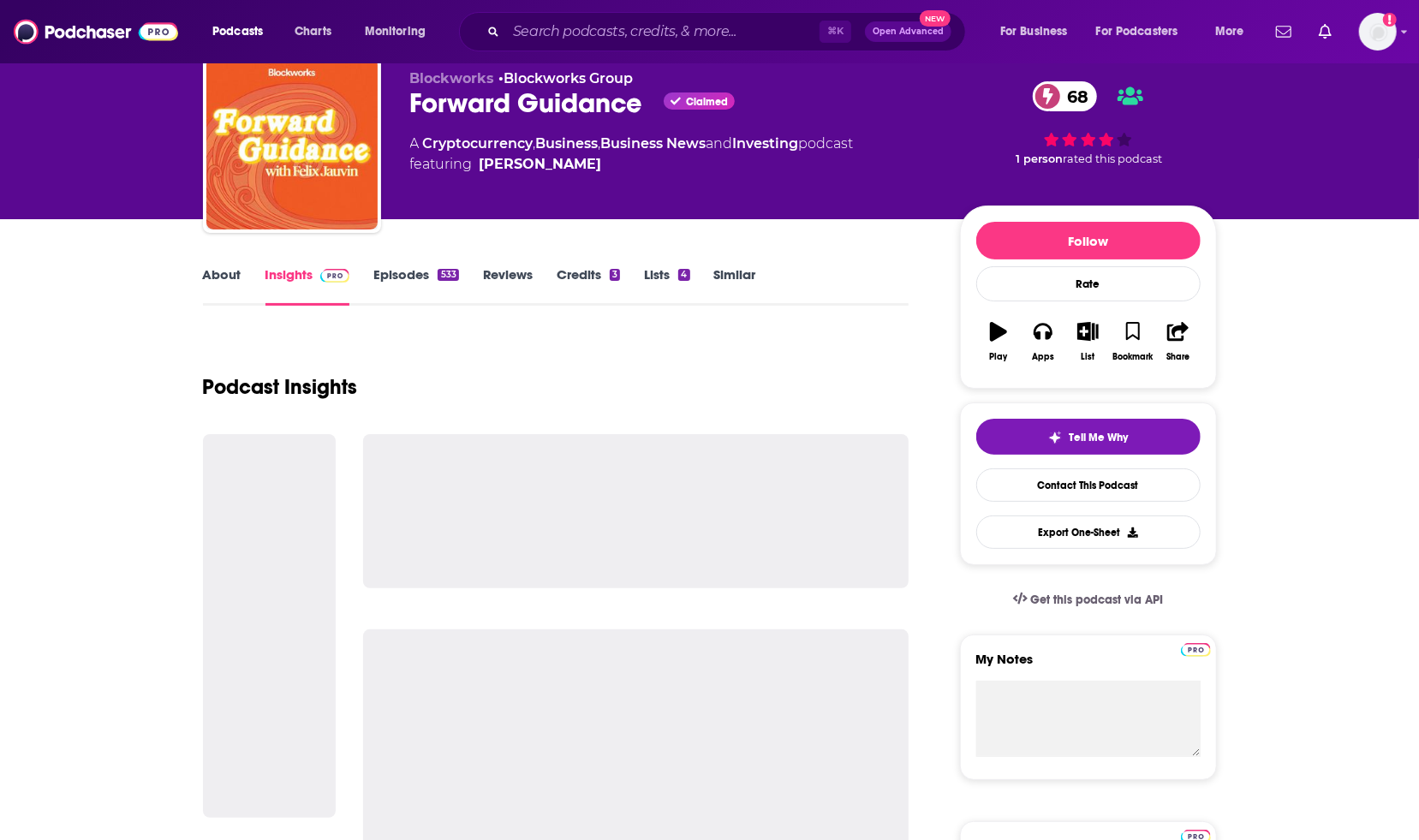
scroll to position [73, 0]
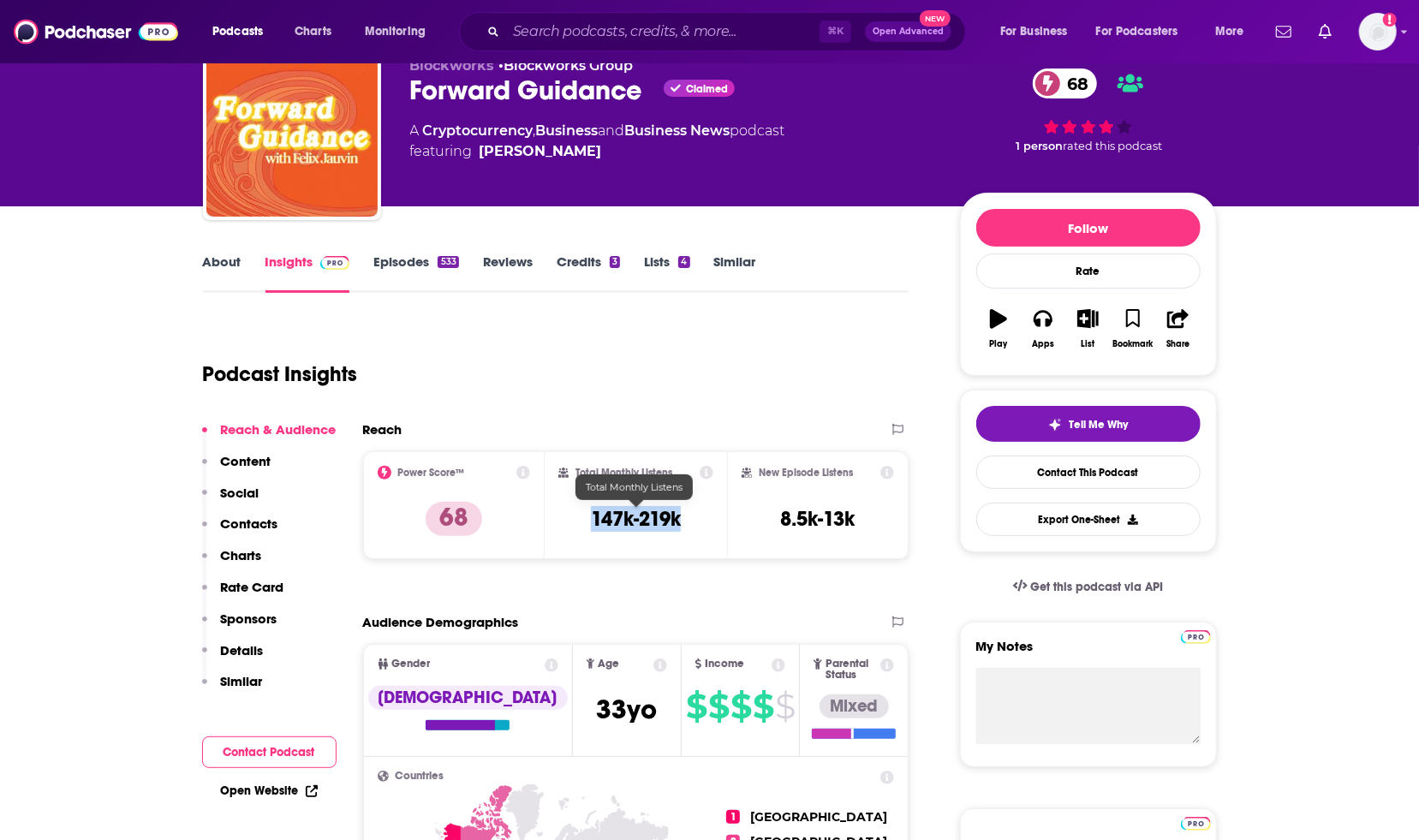
drag, startPoint x: 705, startPoint y: 524, endPoint x: 571, endPoint y: 524, distance: 134.0
click at [571, 524] on div "Total Monthly Listens 147k-219k" at bounding box center [636, 505] width 155 height 79
copy h3 "147k-219k"
click at [421, 265] on link "Episodes 533" at bounding box center [415, 272] width 85 height 39
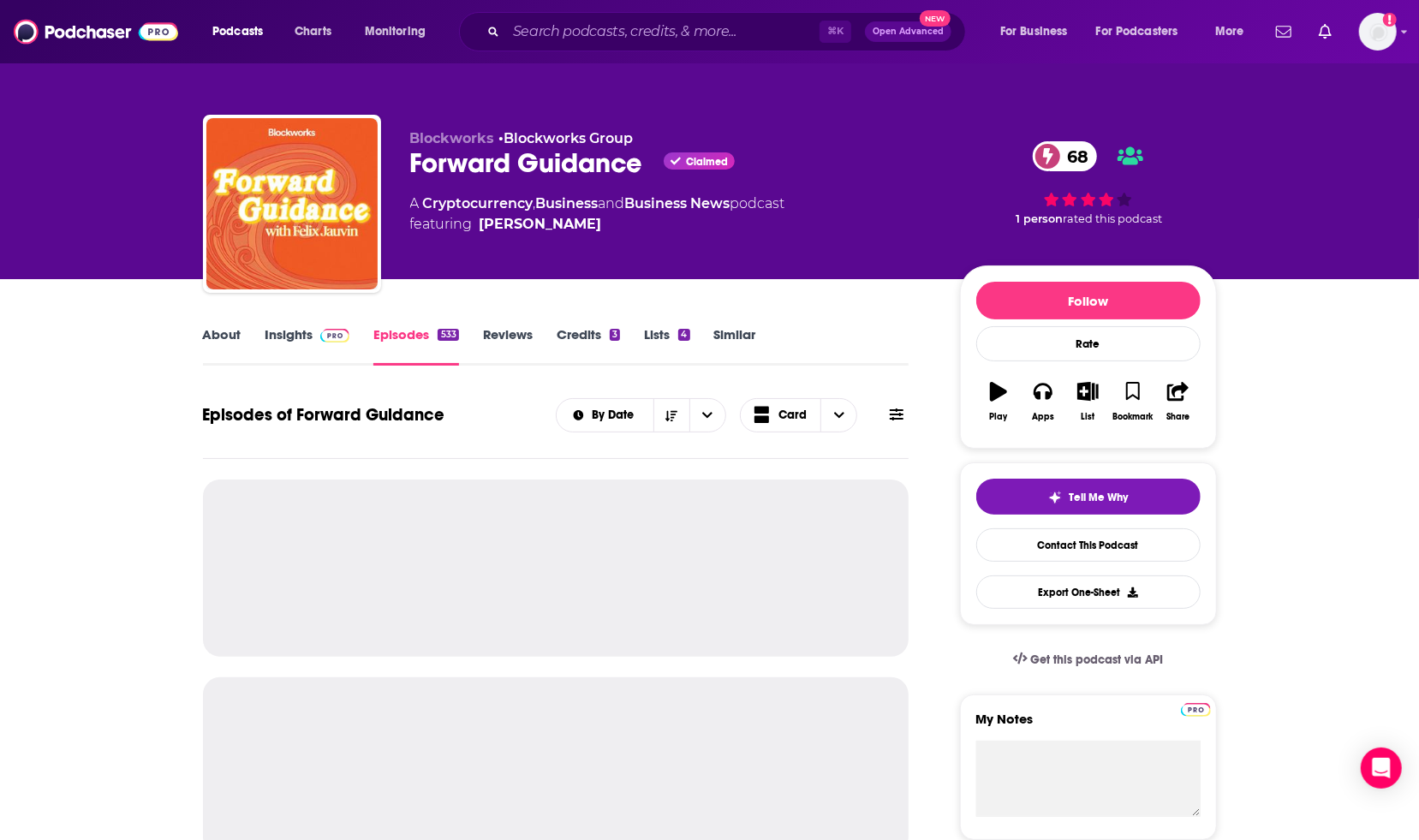
scroll to position [317, 0]
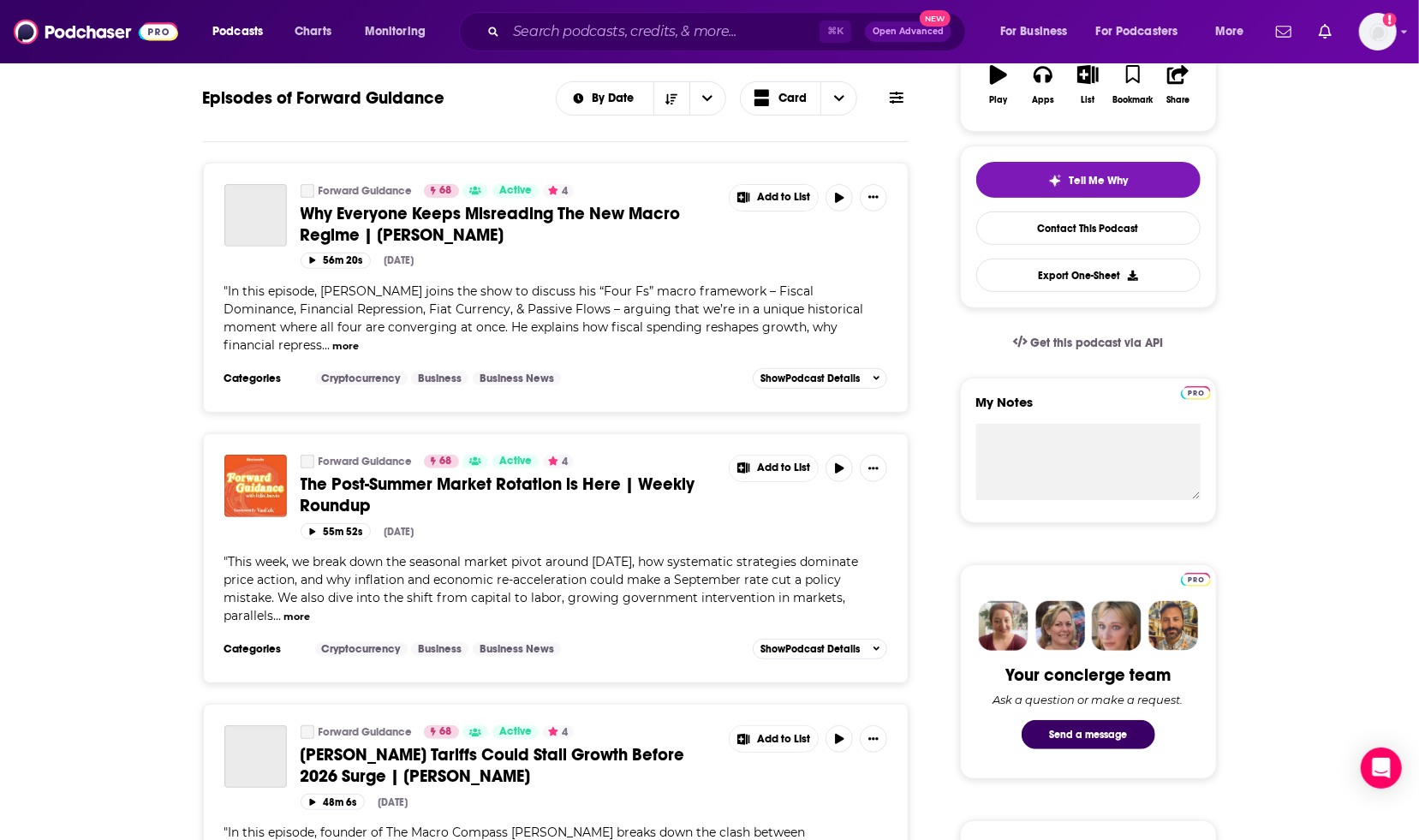
scroll to position [361, 0]
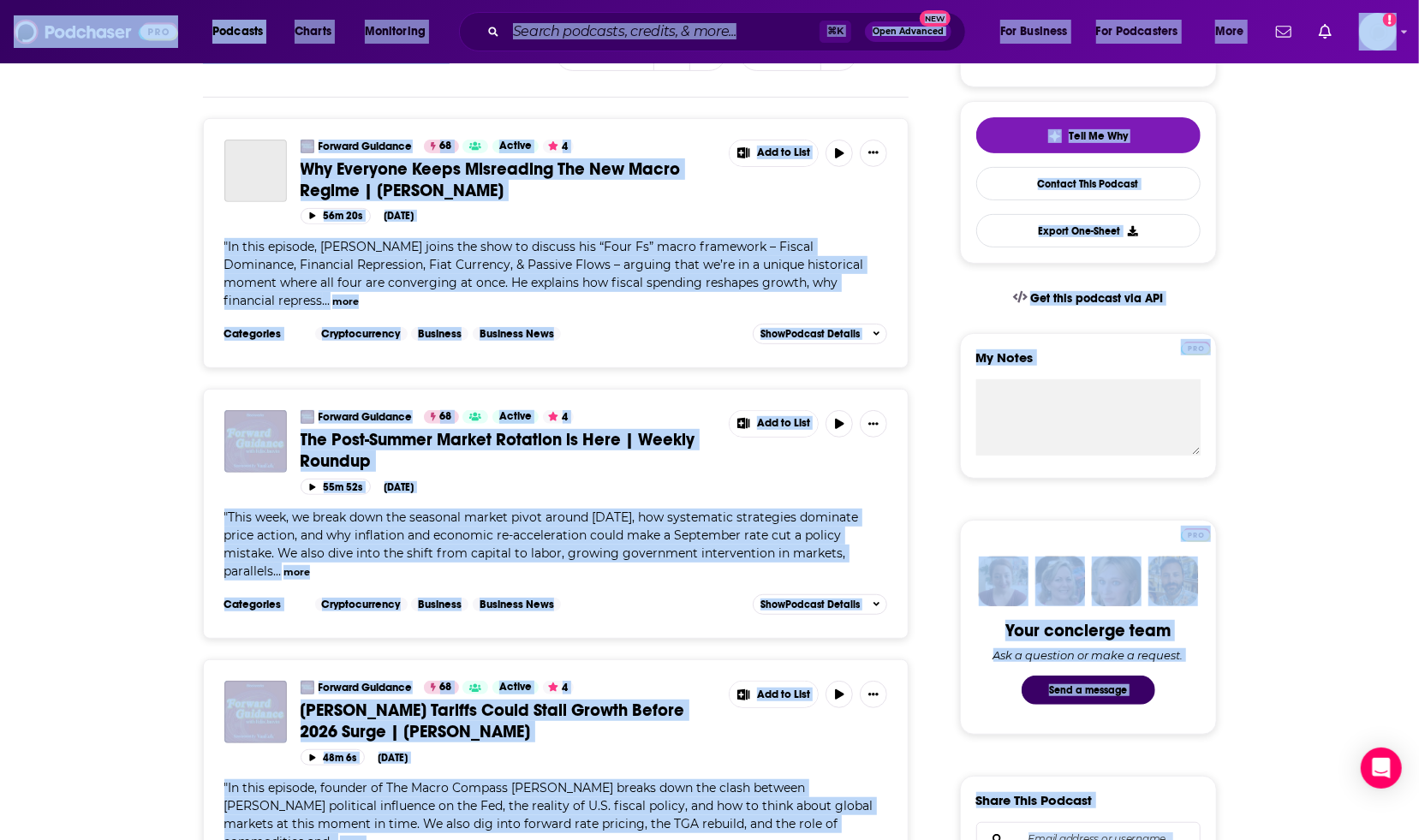
copy body "Loremips Dolors Ametconsec ⌘ A Elit Seddoeiu Tem Inc Utlabore Etd Magnaaliqu En…"
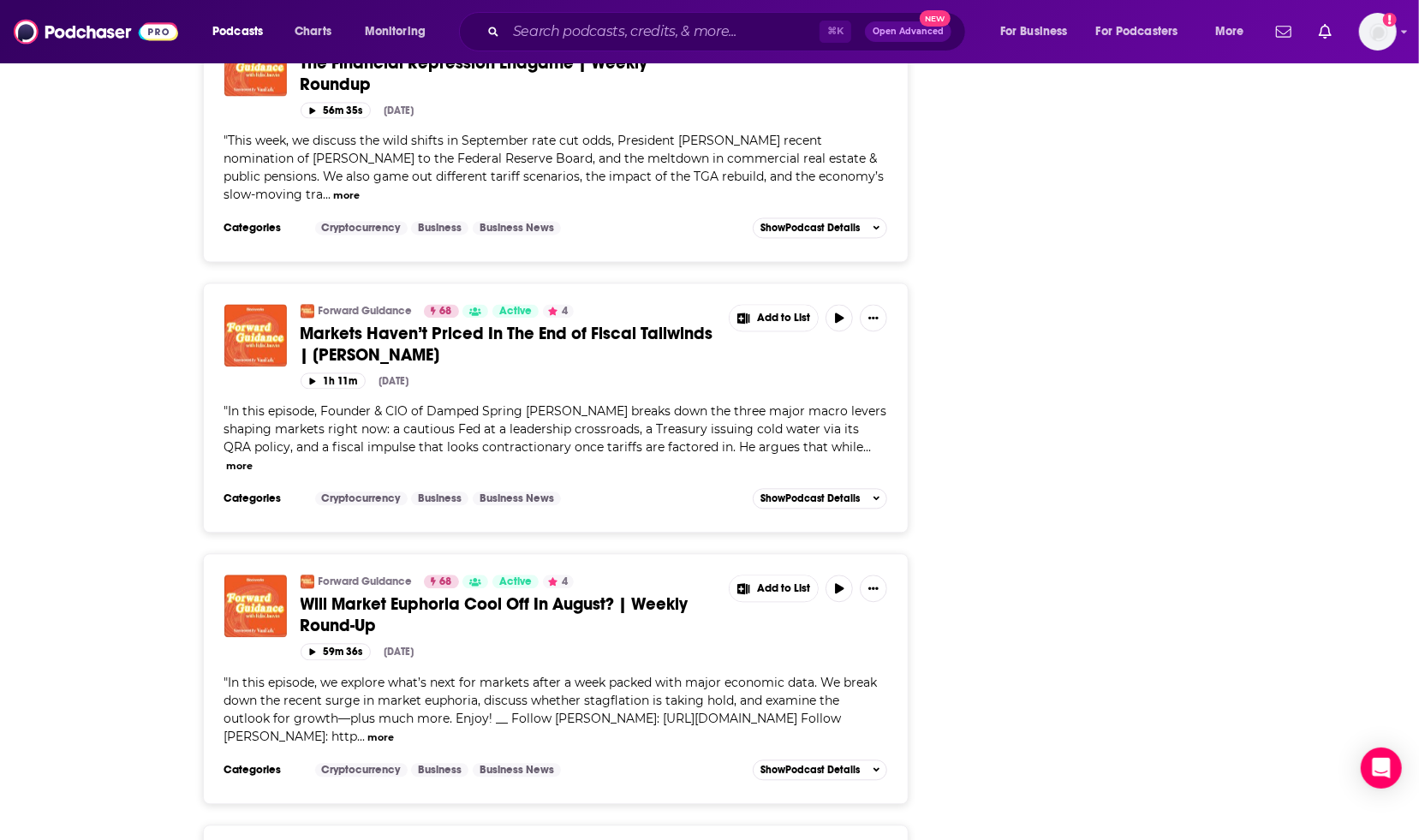
scroll to position [2348, 0]
